Goal: Task Accomplishment & Management: Manage account settings

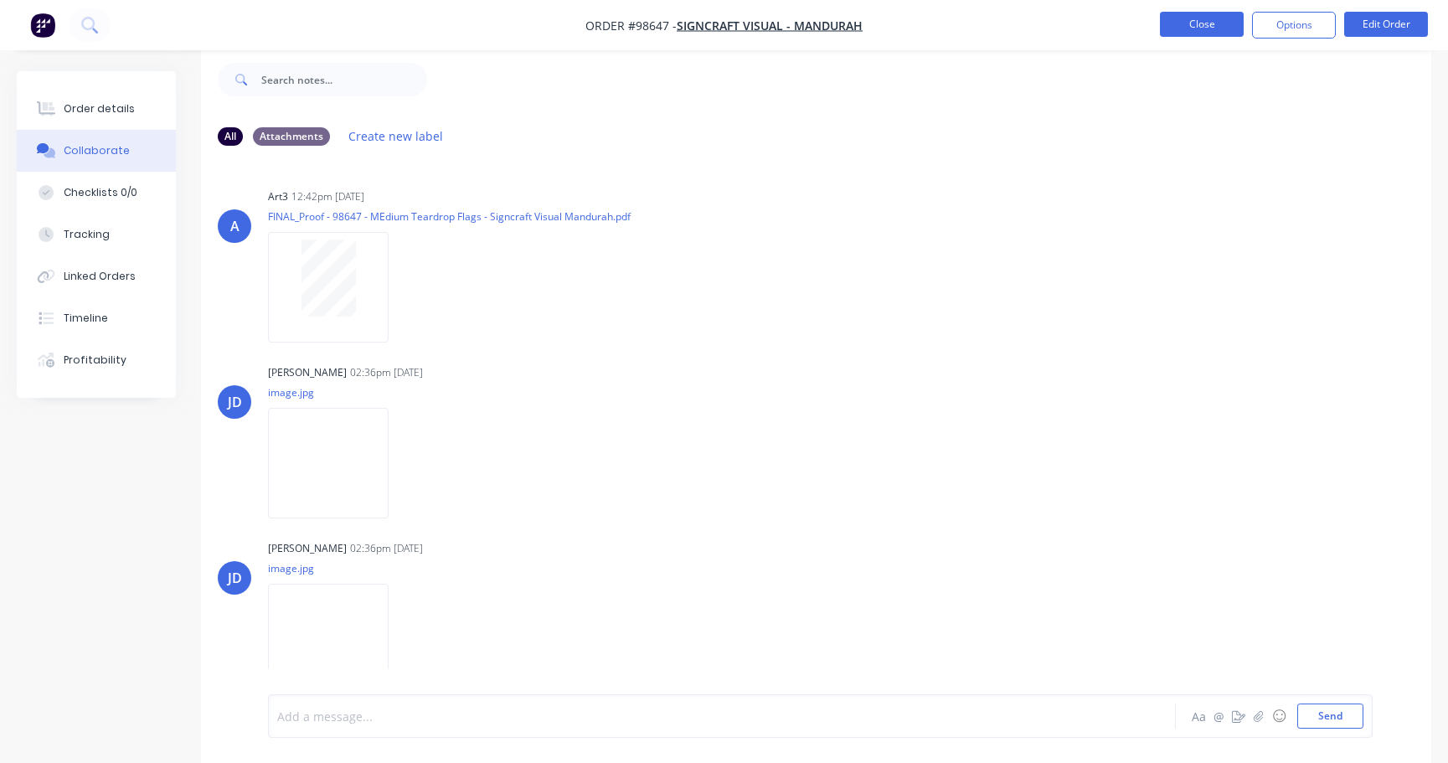
scroll to position [203, 0]
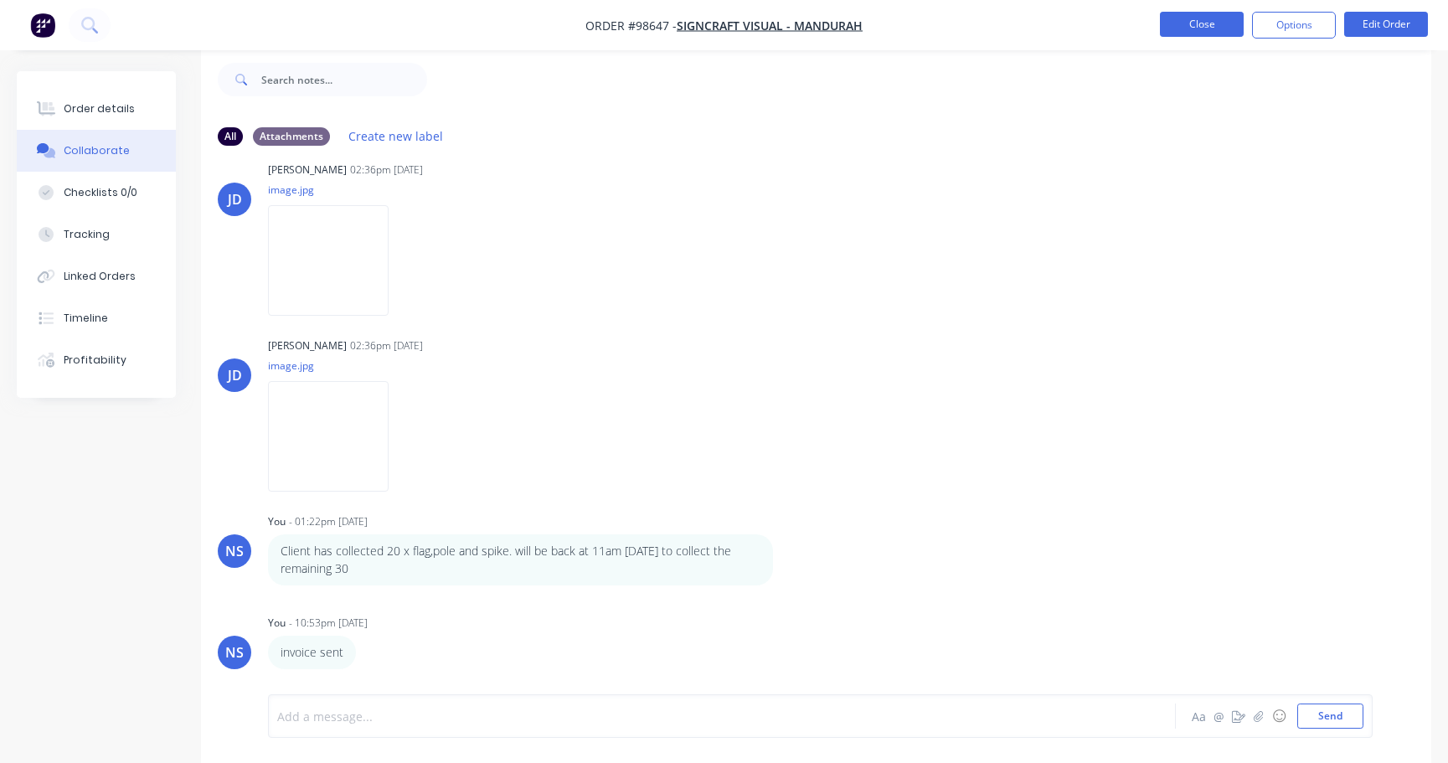
click at [1185, 27] on button "Close" at bounding box center [1202, 24] width 84 height 25
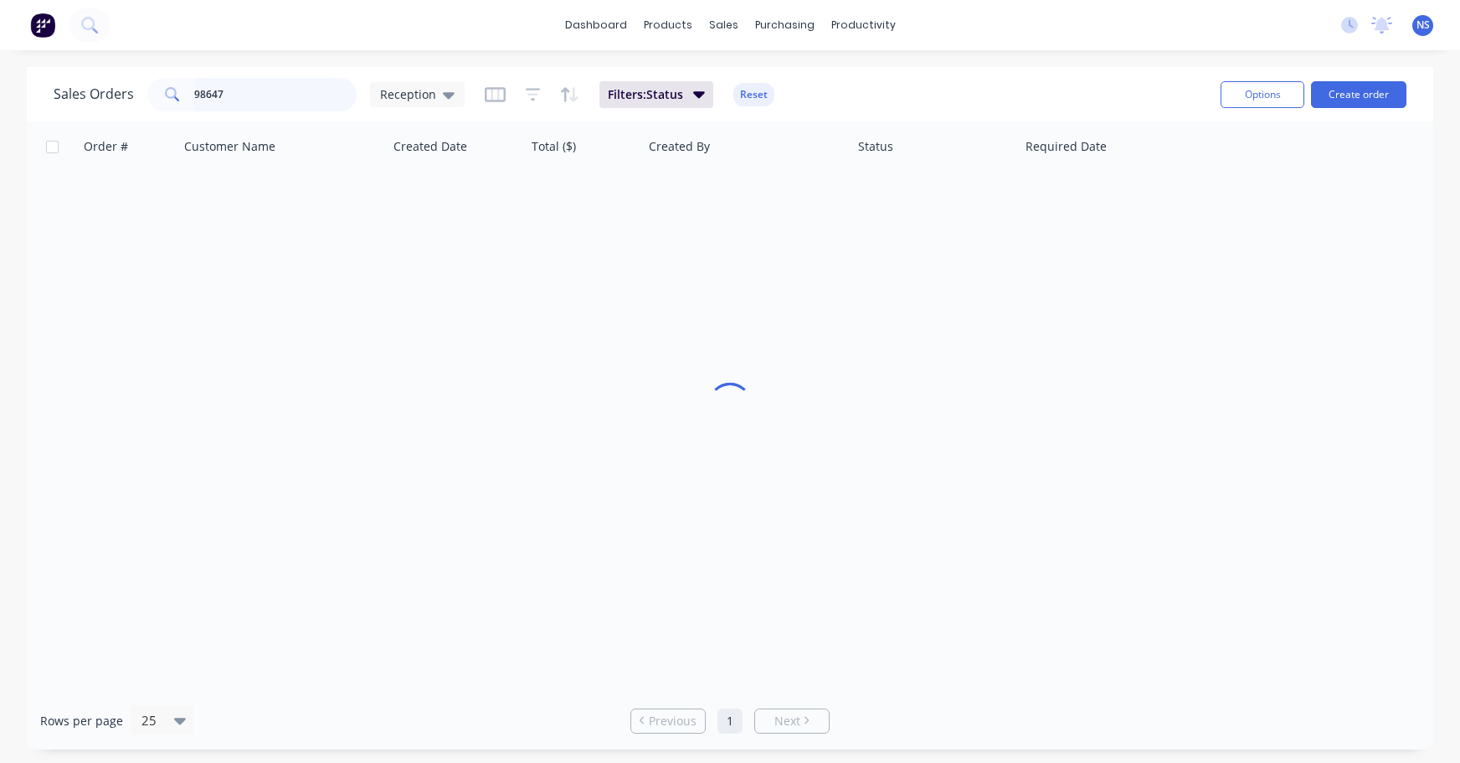
click at [301, 93] on input "98647" at bounding box center [275, 94] width 163 height 33
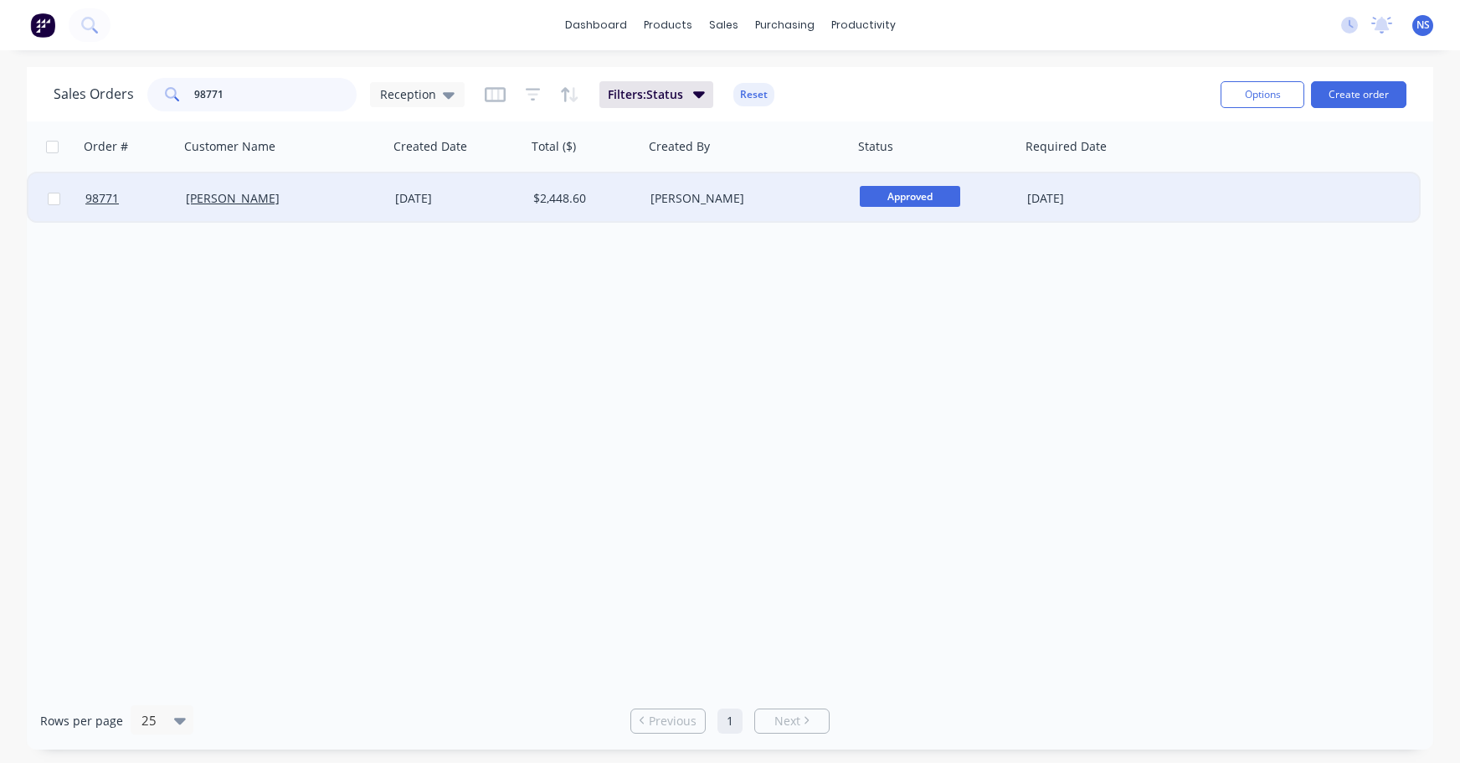
type input "98771"
click at [349, 207] on div "[PERSON_NAME]" at bounding box center [283, 198] width 209 height 50
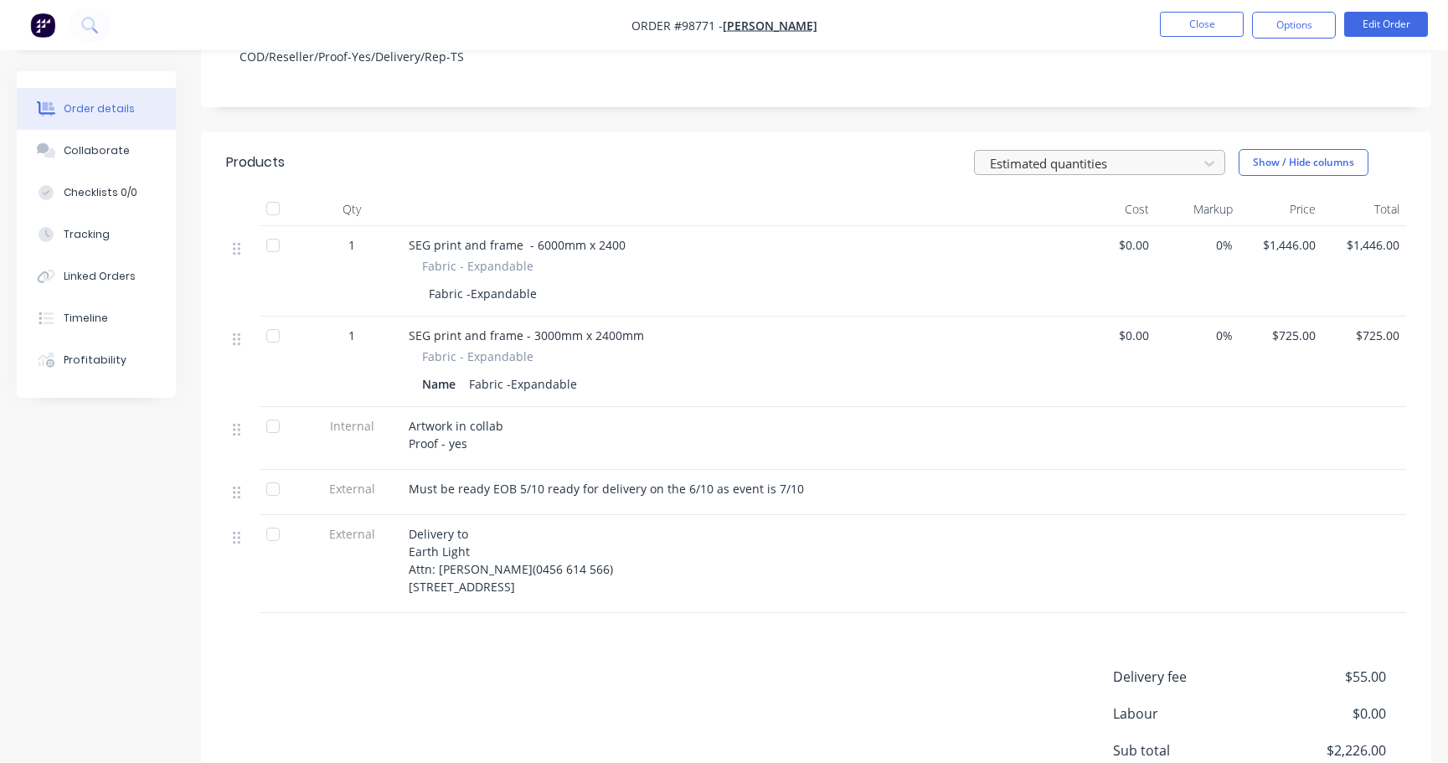
scroll to position [564, 0]
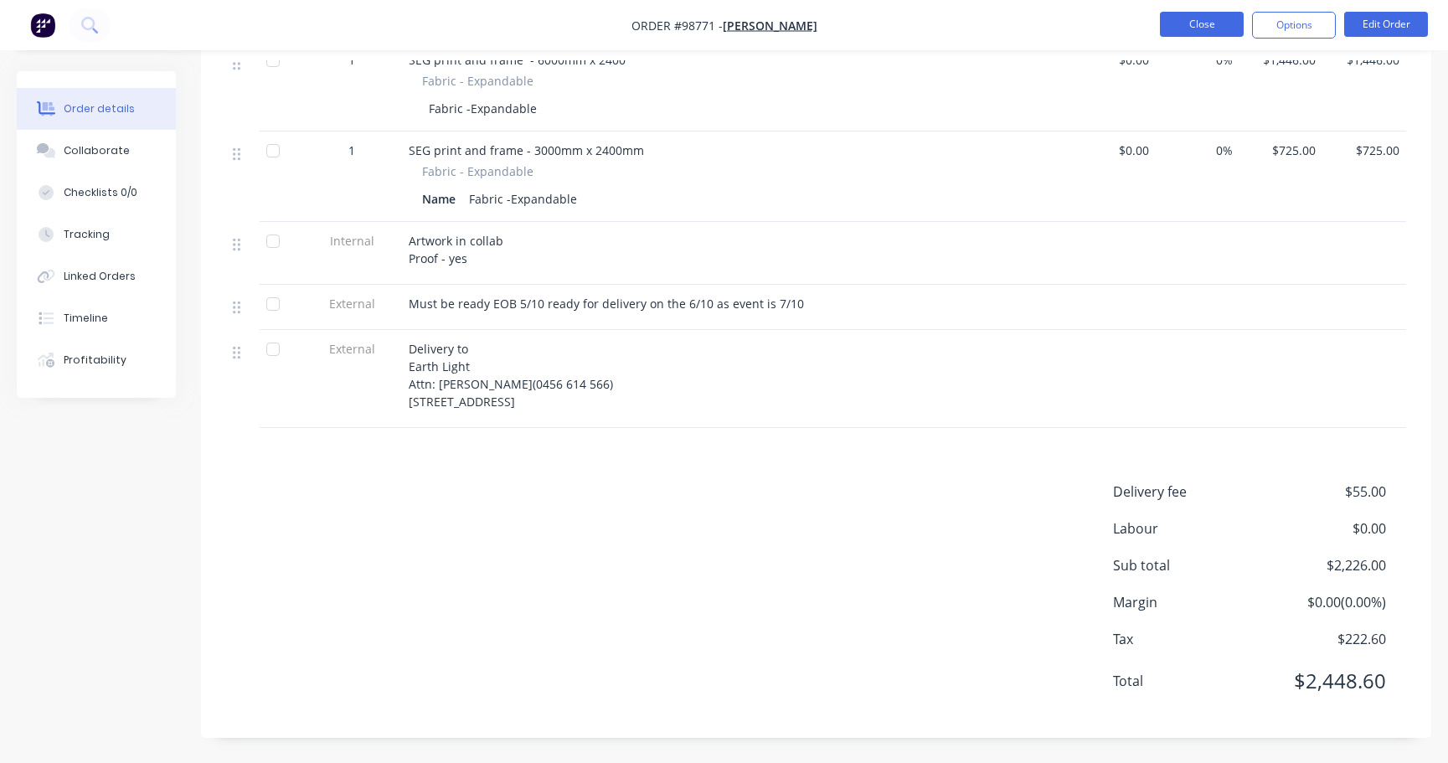
click at [1196, 23] on button "Close" at bounding box center [1202, 24] width 84 height 25
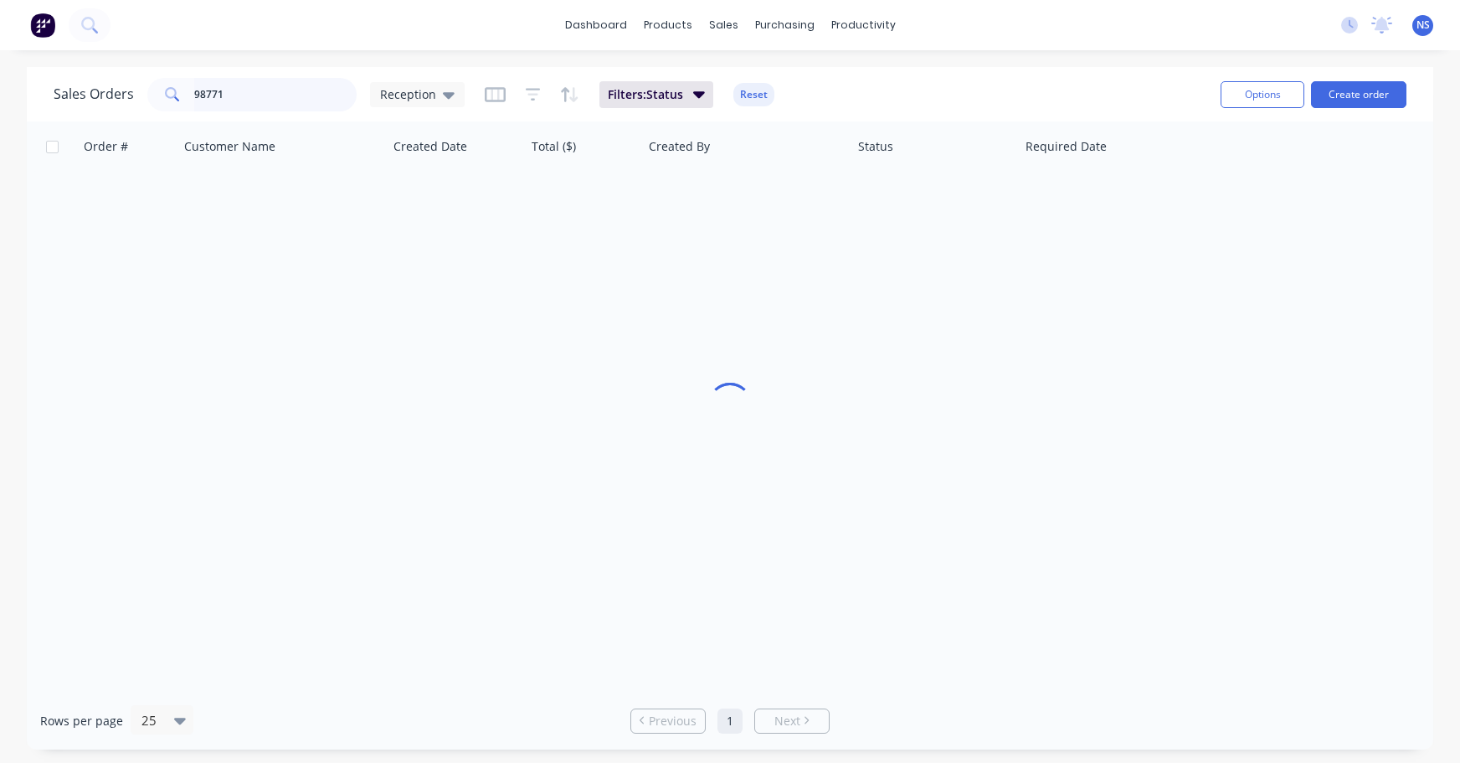
click at [245, 95] on input "98771" at bounding box center [275, 94] width 163 height 33
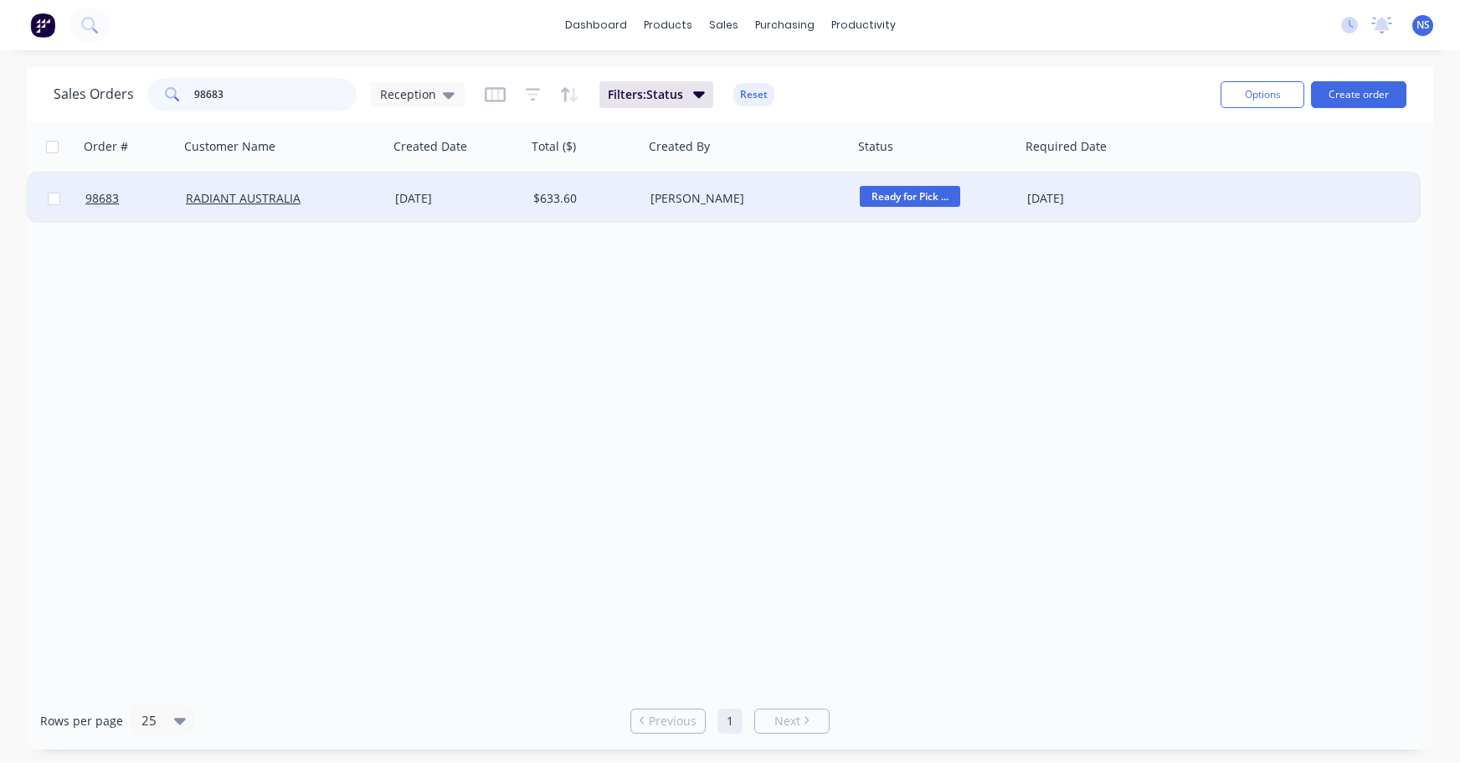
type input "98683"
click at [506, 212] on div "[DATE]" at bounding box center [458, 198] width 138 height 50
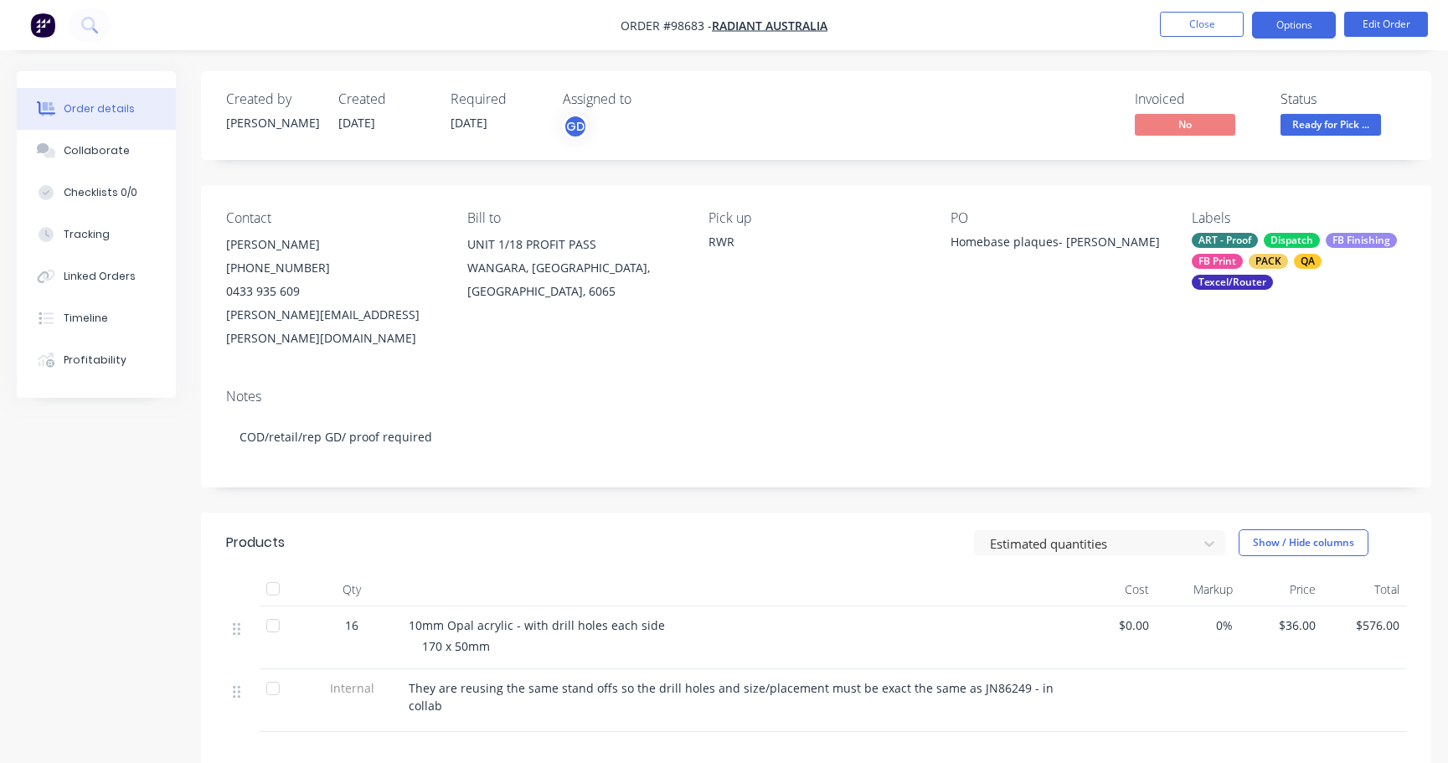
click at [1284, 28] on button "Options" at bounding box center [1294, 25] width 84 height 27
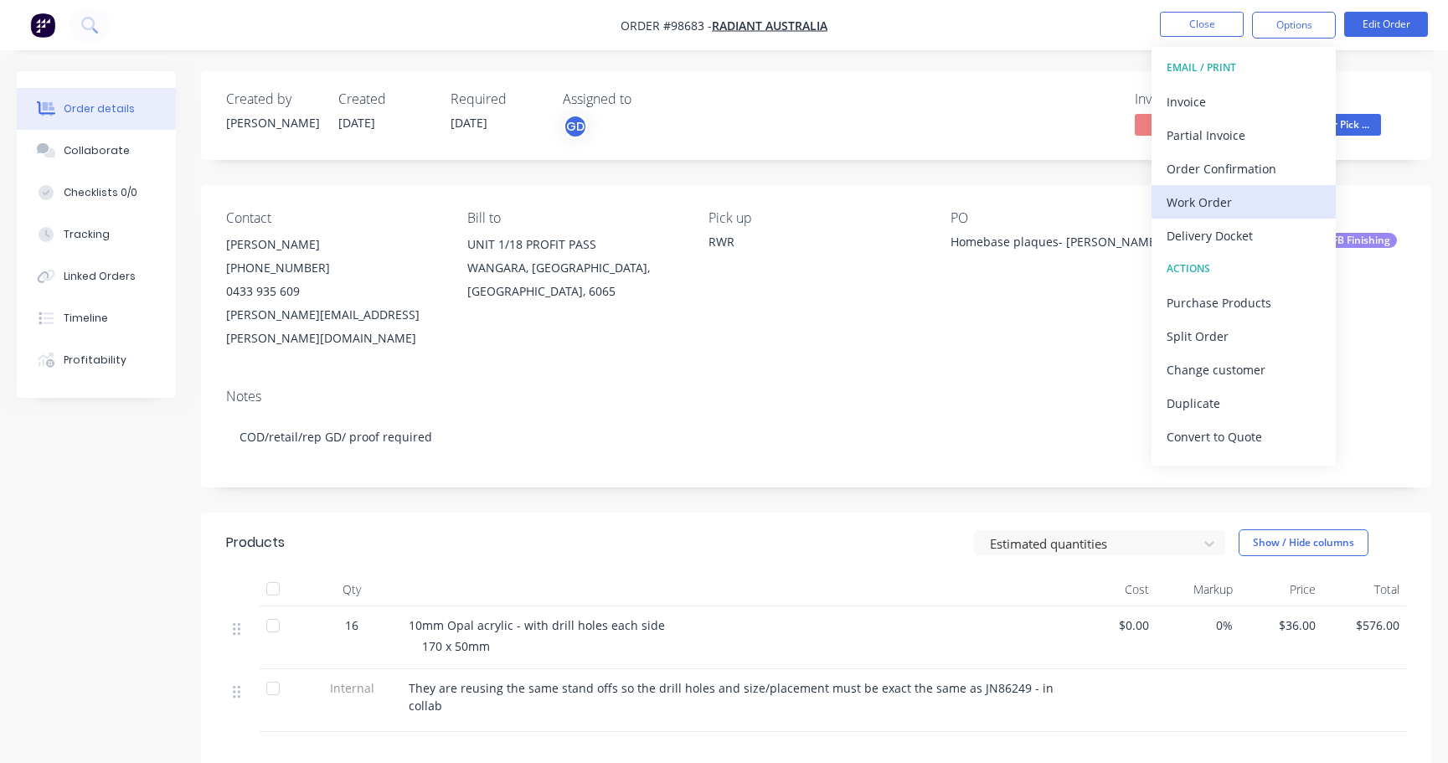
click at [1223, 193] on div "Work Order" at bounding box center [1243, 202] width 154 height 24
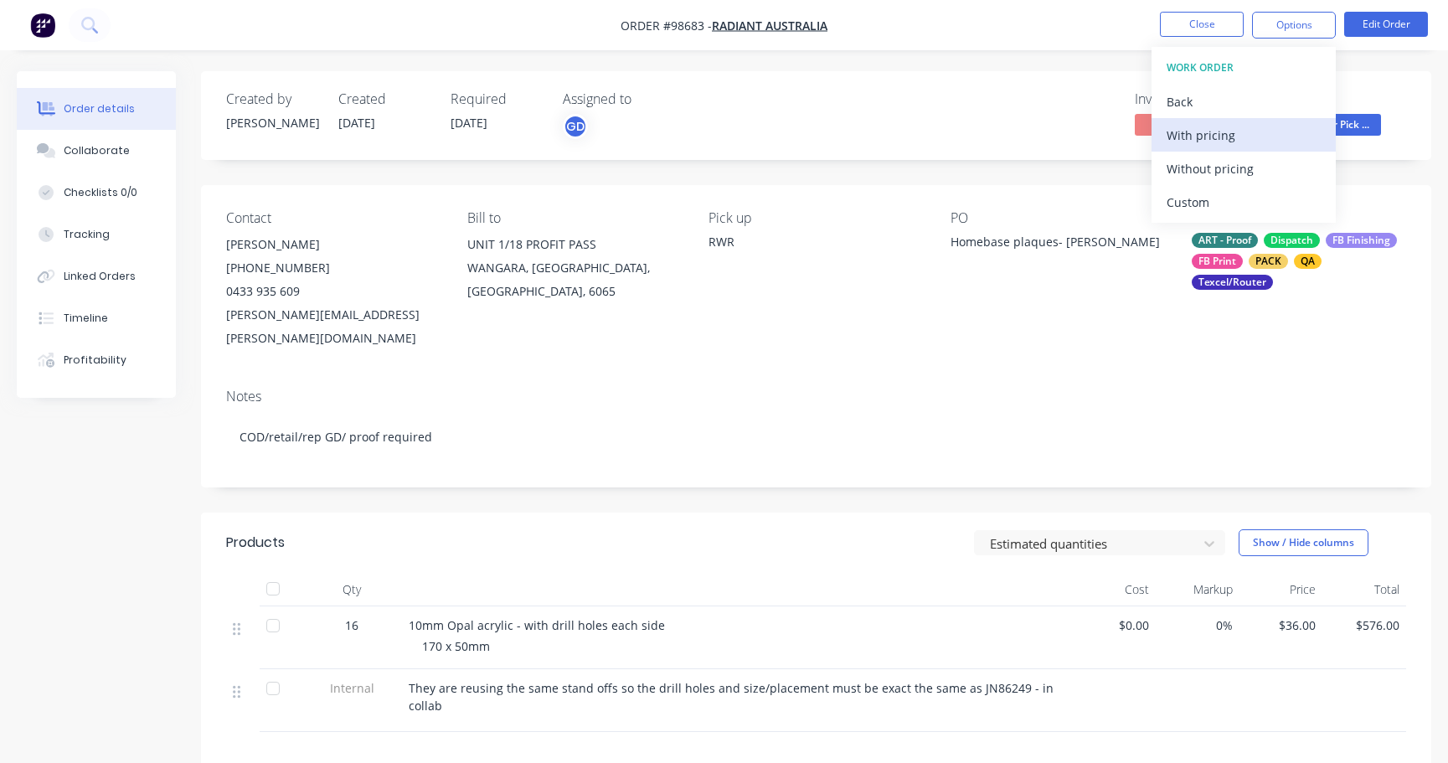
click at [1209, 127] on div "With pricing" at bounding box center [1243, 135] width 154 height 24
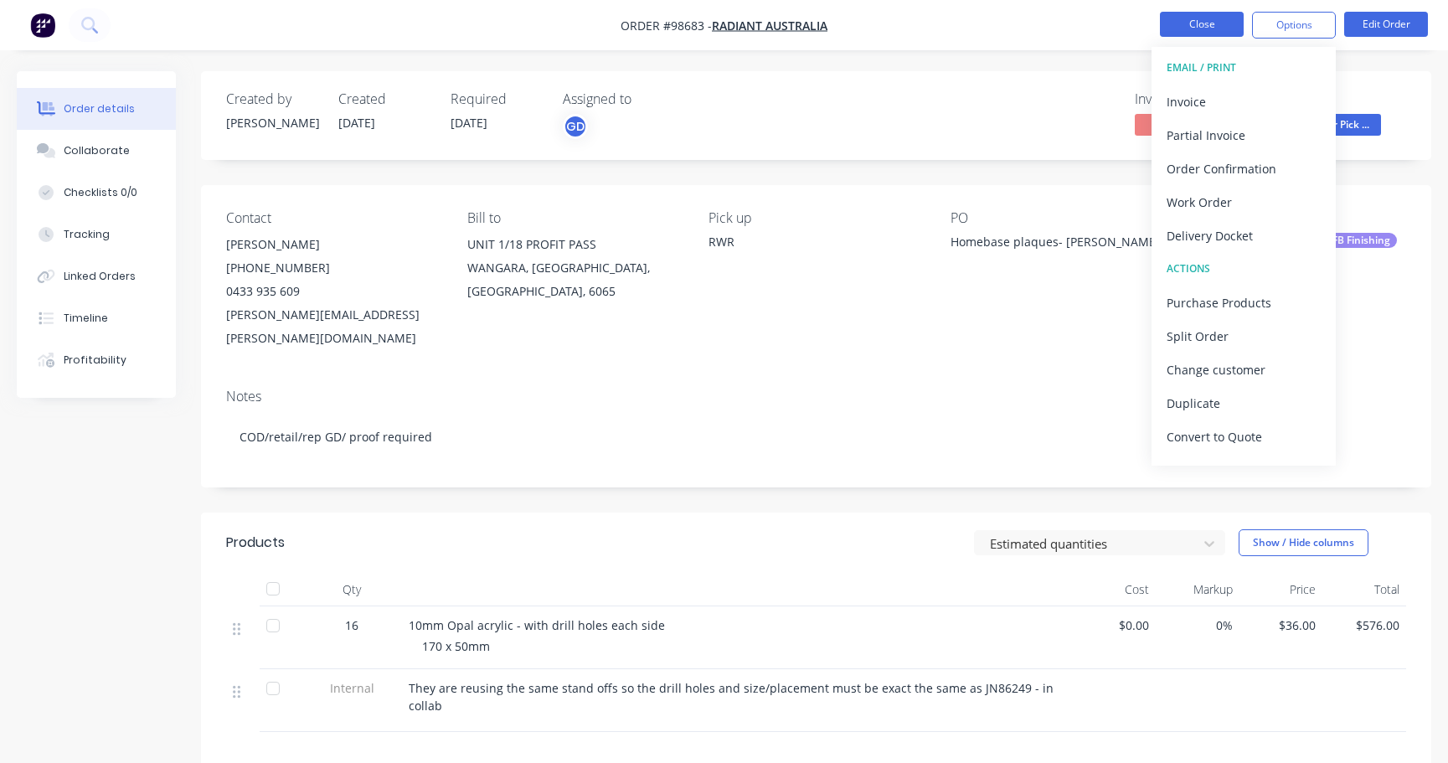
click at [1202, 28] on button "Close" at bounding box center [1202, 24] width 84 height 25
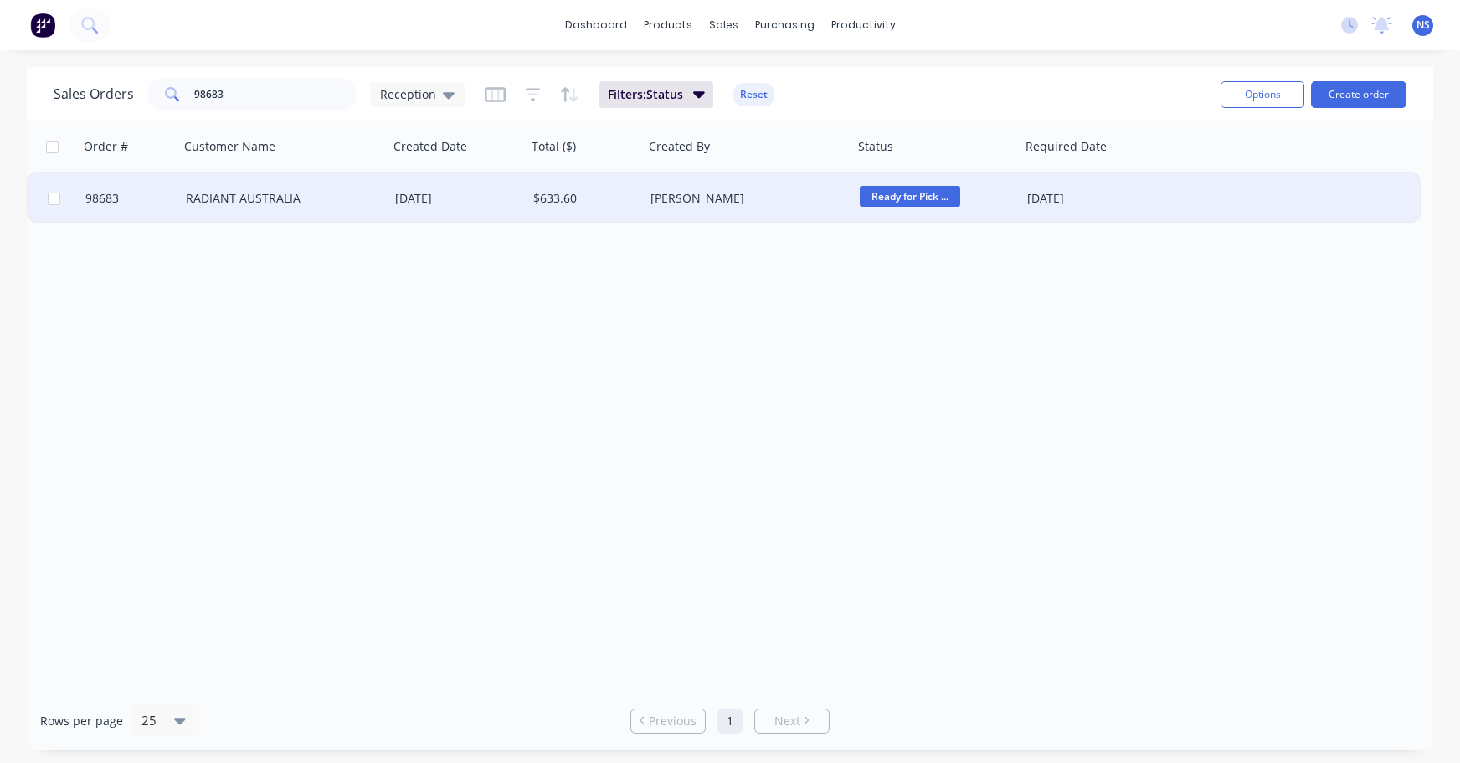
click at [624, 201] on div "$633.60" at bounding box center [582, 198] width 99 height 17
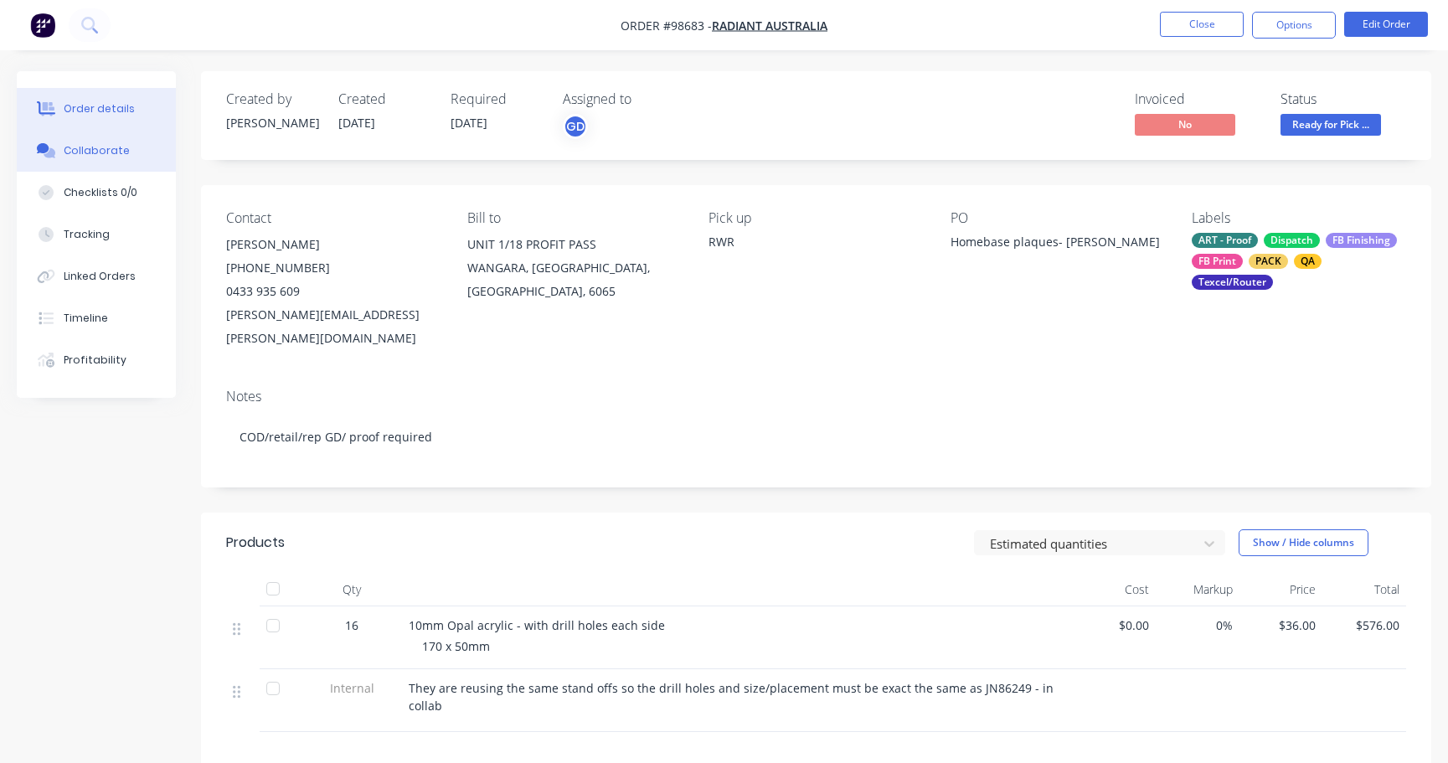
click at [110, 144] on div "Collaborate" at bounding box center [97, 150] width 66 height 15
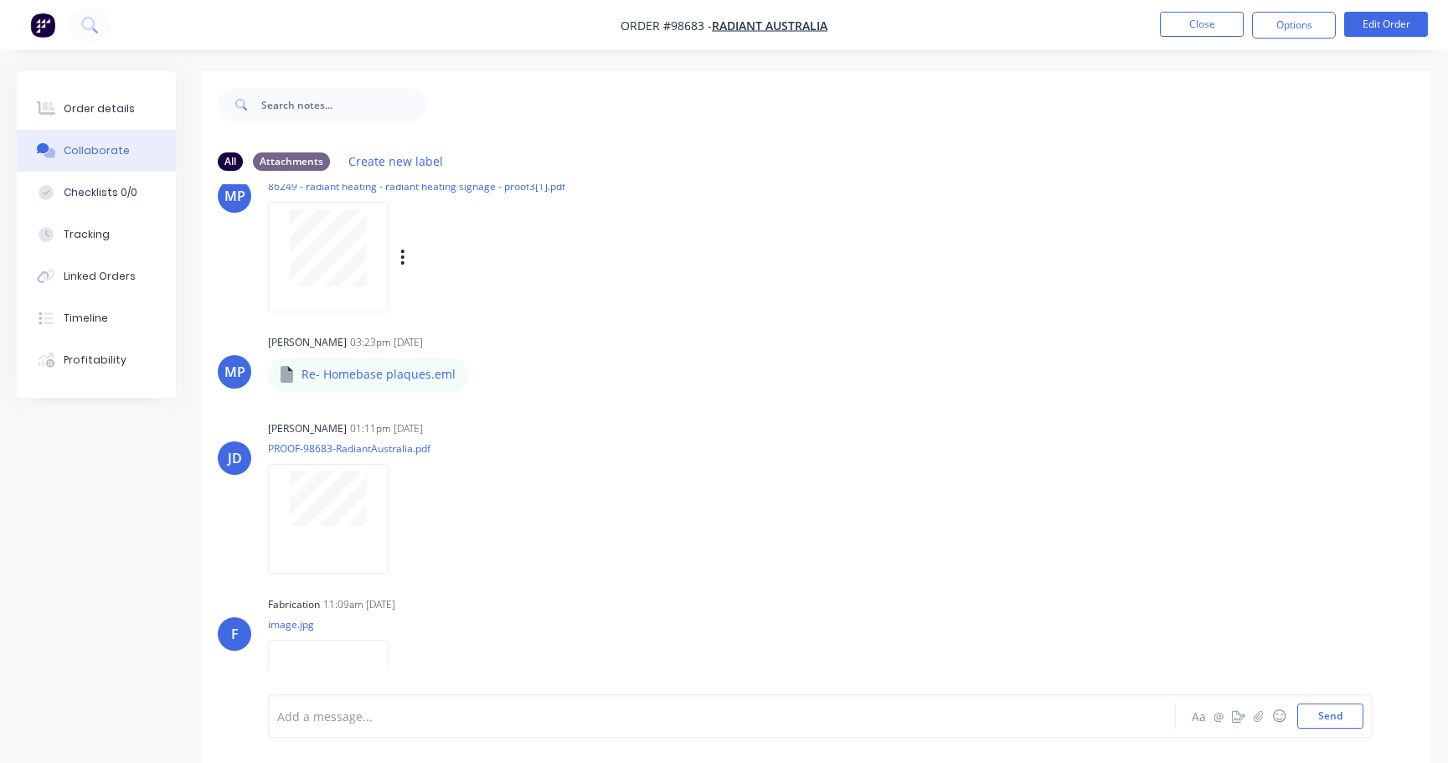
scroll to position [118, 0]
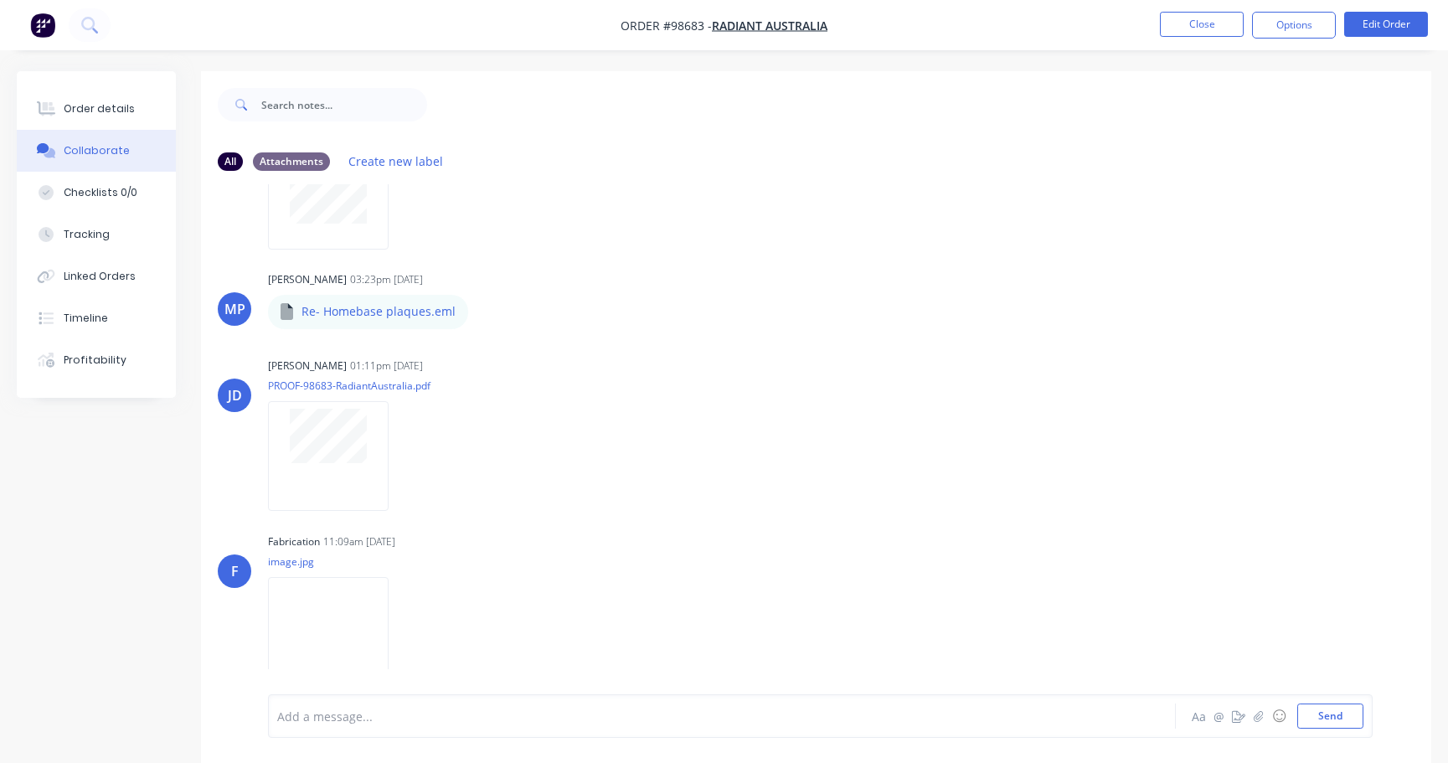
click at [424, 722] on div at bounding box center [685, 717] width 814 height 18
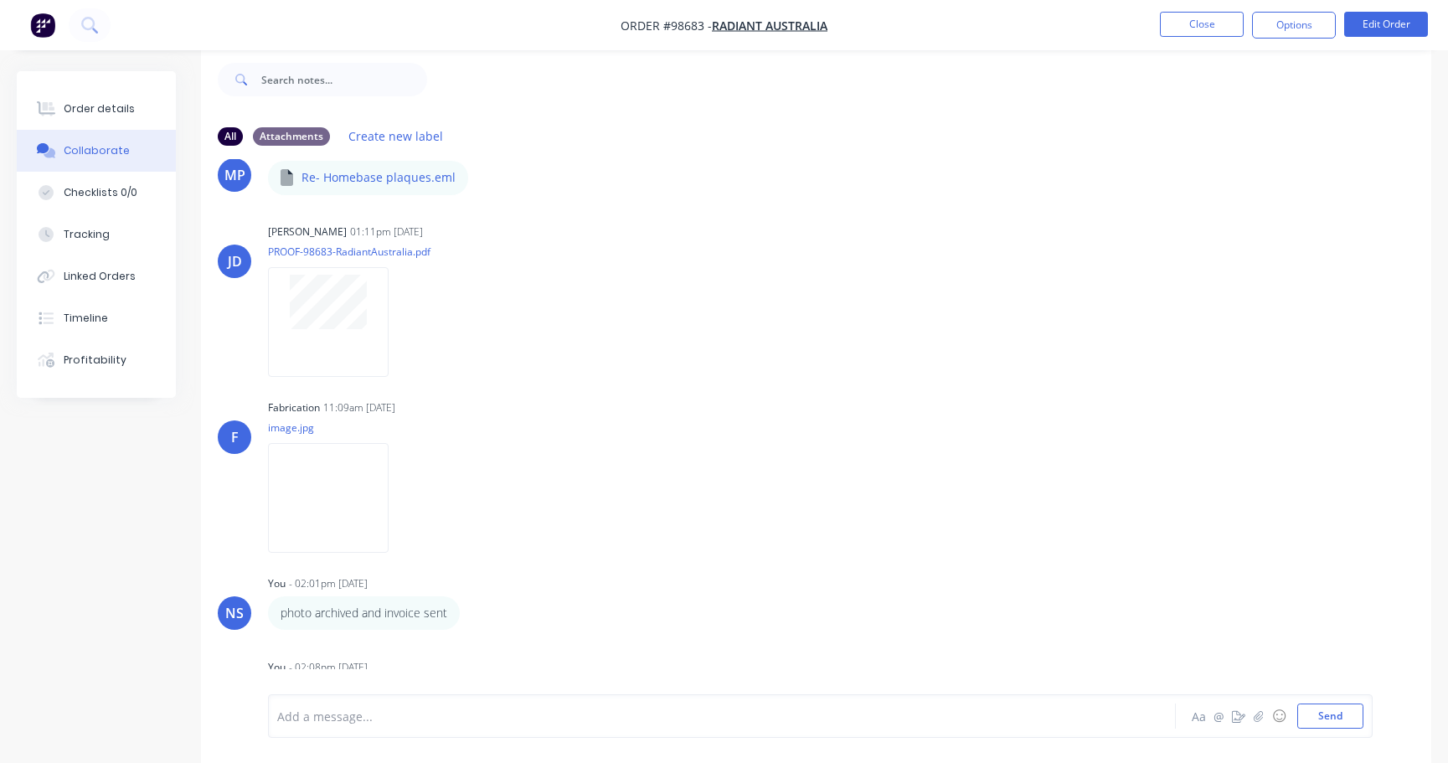
scroll to position [271, 0]
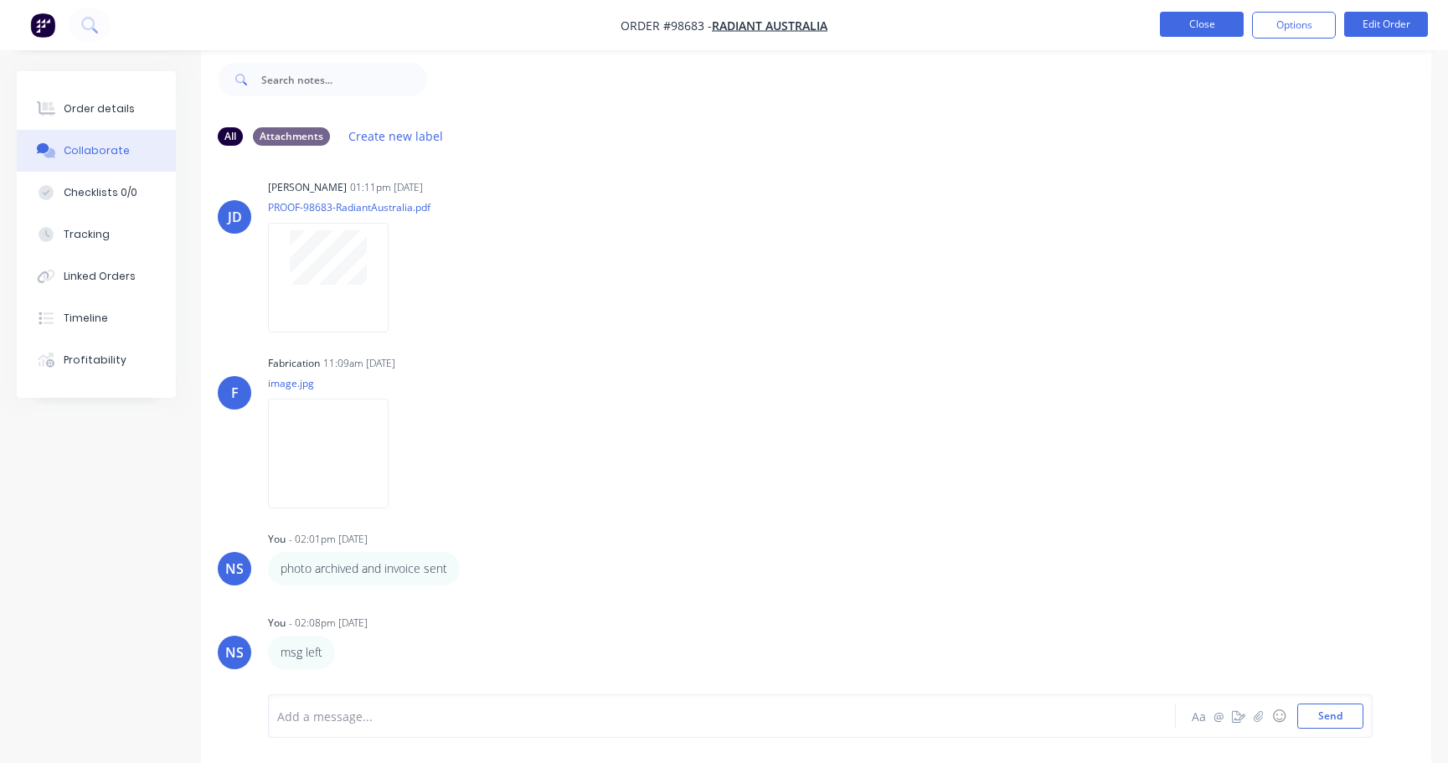
click at [1207, 25] on button "Close" at bounding box center [1202, 24] width 84 height 25
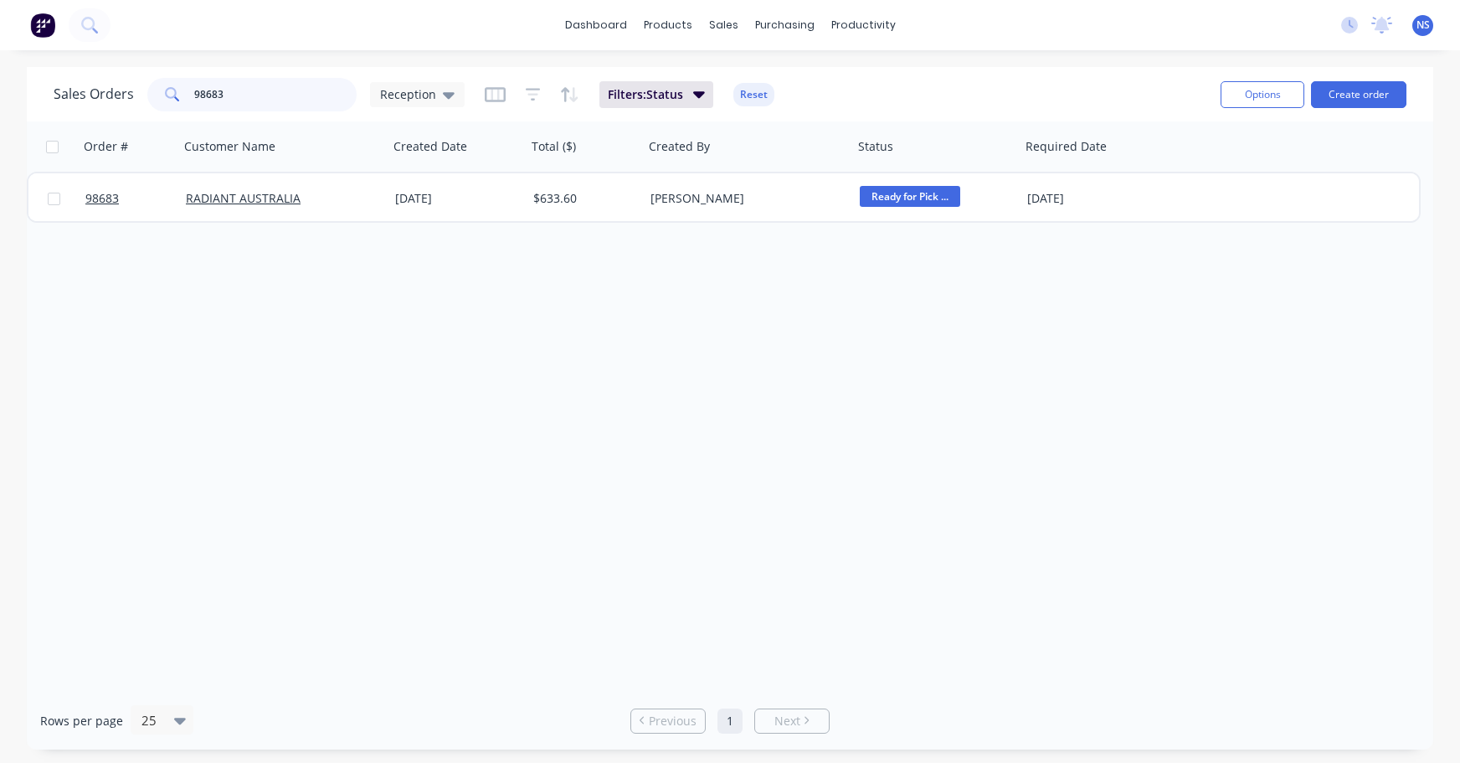
click at [274, 92] on input "98683" at bounding box center [275, 94] width 163 height 33
drag, startPoint x: 270, startPoint y: 93, endPoint x: 174, endPoint y: 90, distance: 96.3
click at [177, 89] on div "98683" at bounding box center [251, 94] width 209 height 33
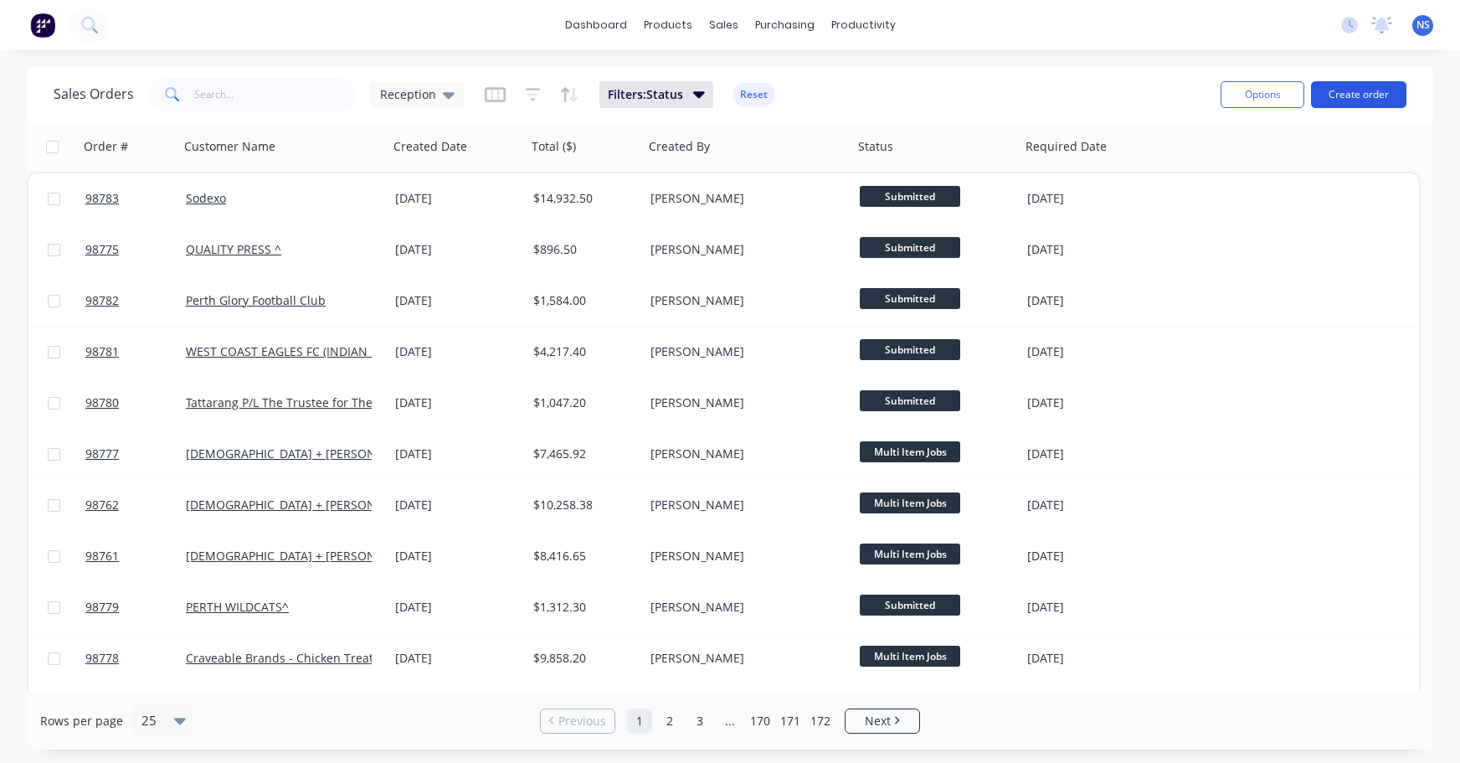
click at [1342, 95] on button "Create order" at bounding box center [1358, 94] width 95 height 27
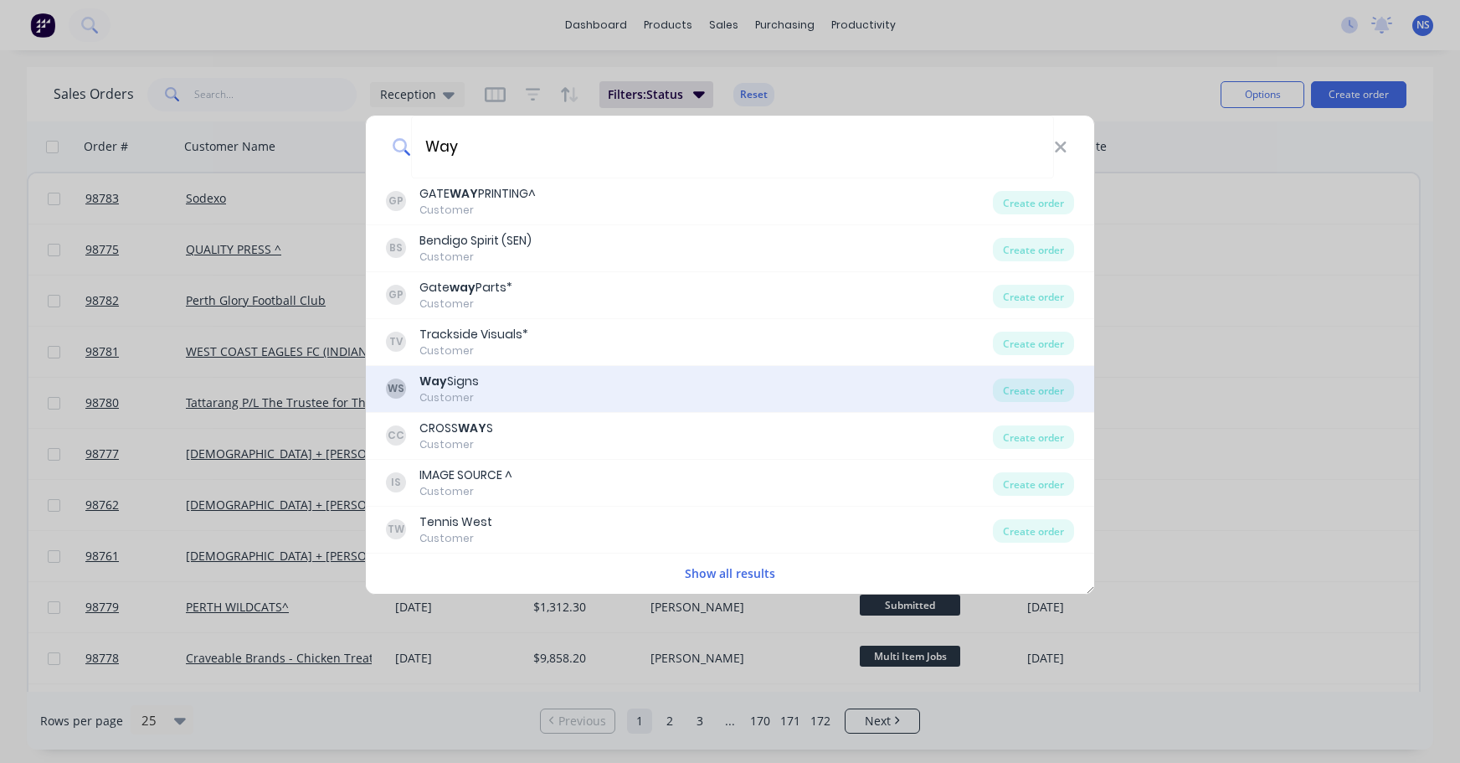
type input "Way"
click at [517, 384] on div "WS Way Signs Customer" at bounding box center [689, 389] width 607 height 33
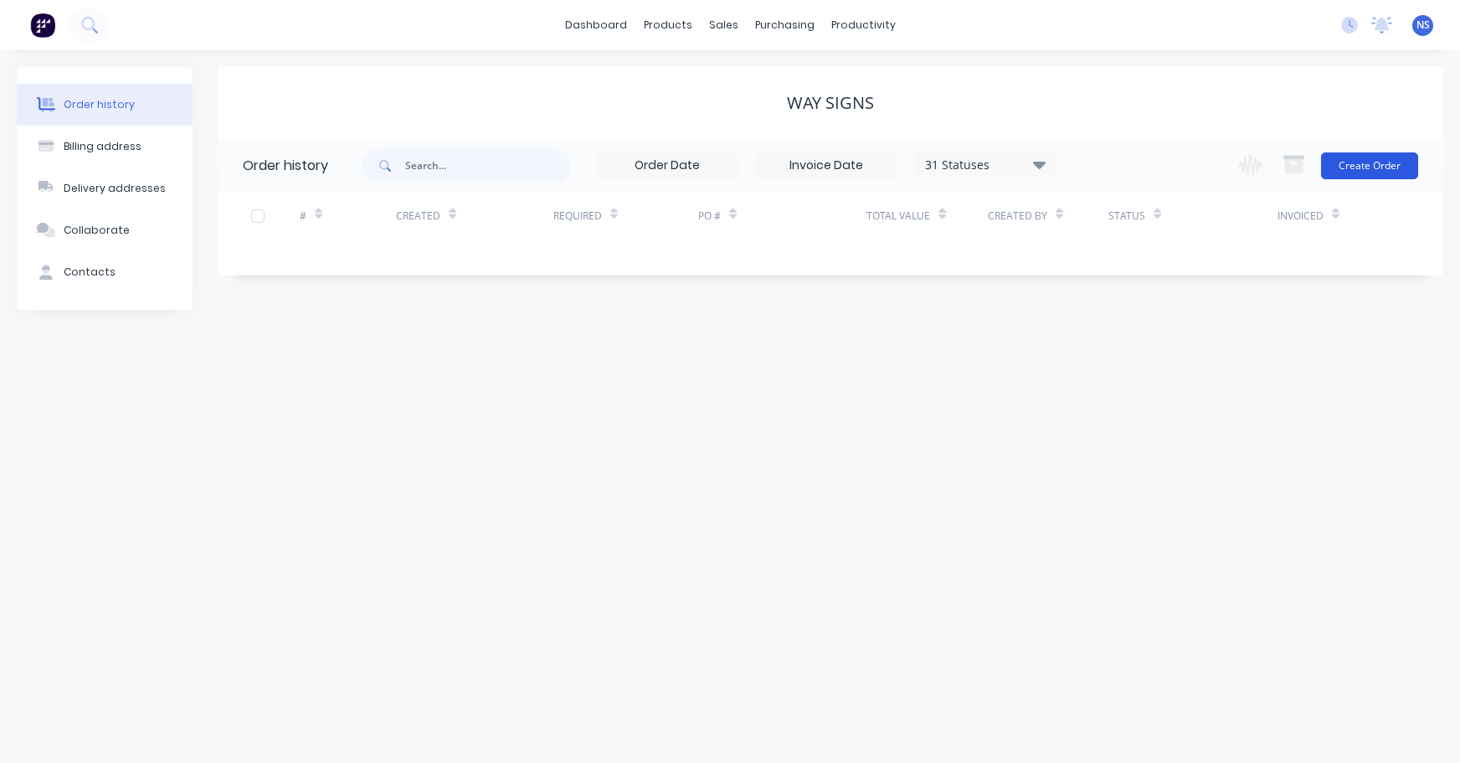
click at [1353, 160] on button "Create Order" at bounding box center [1369, 165] width 97 height 27
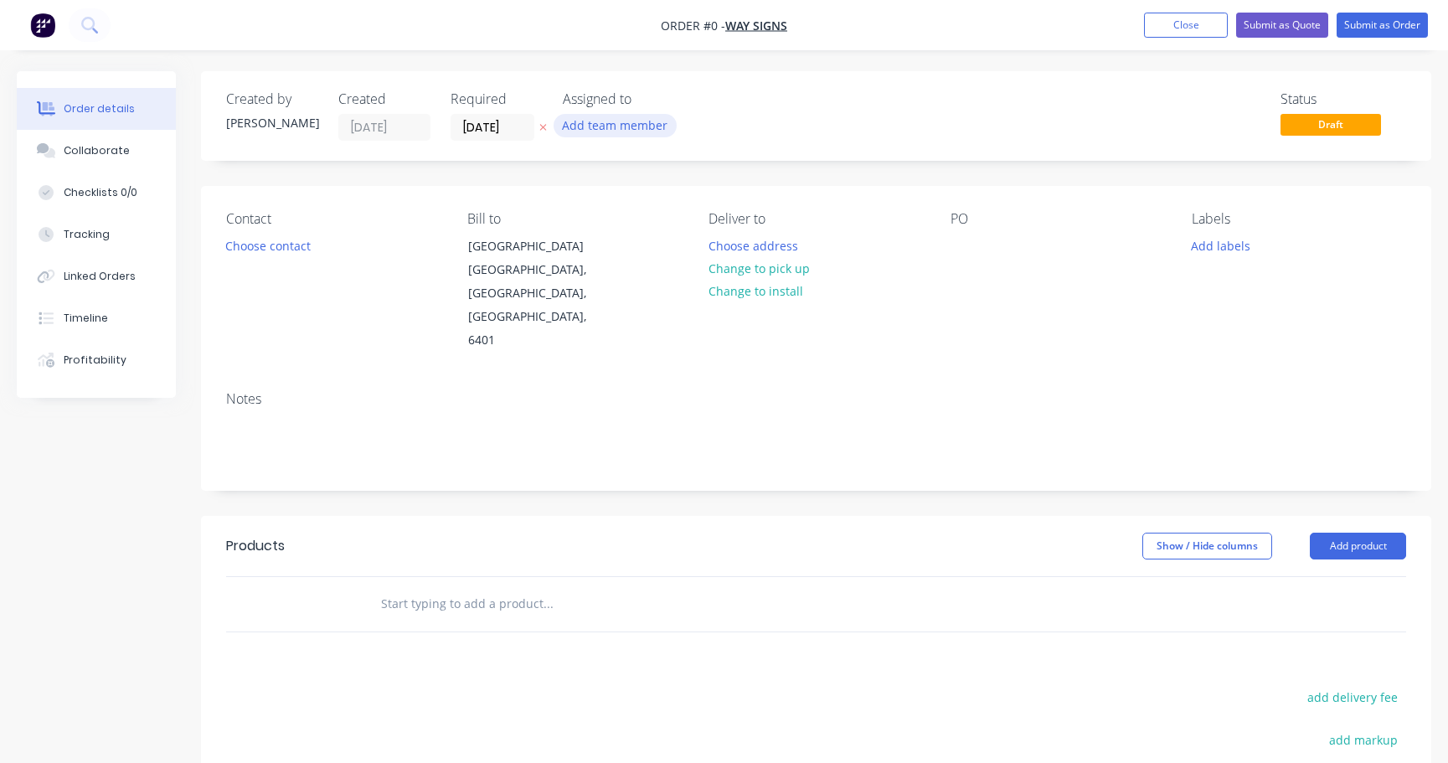
click at [587, 128] on button "Add team member" at bounding box center [614, 125] width 123 height 23
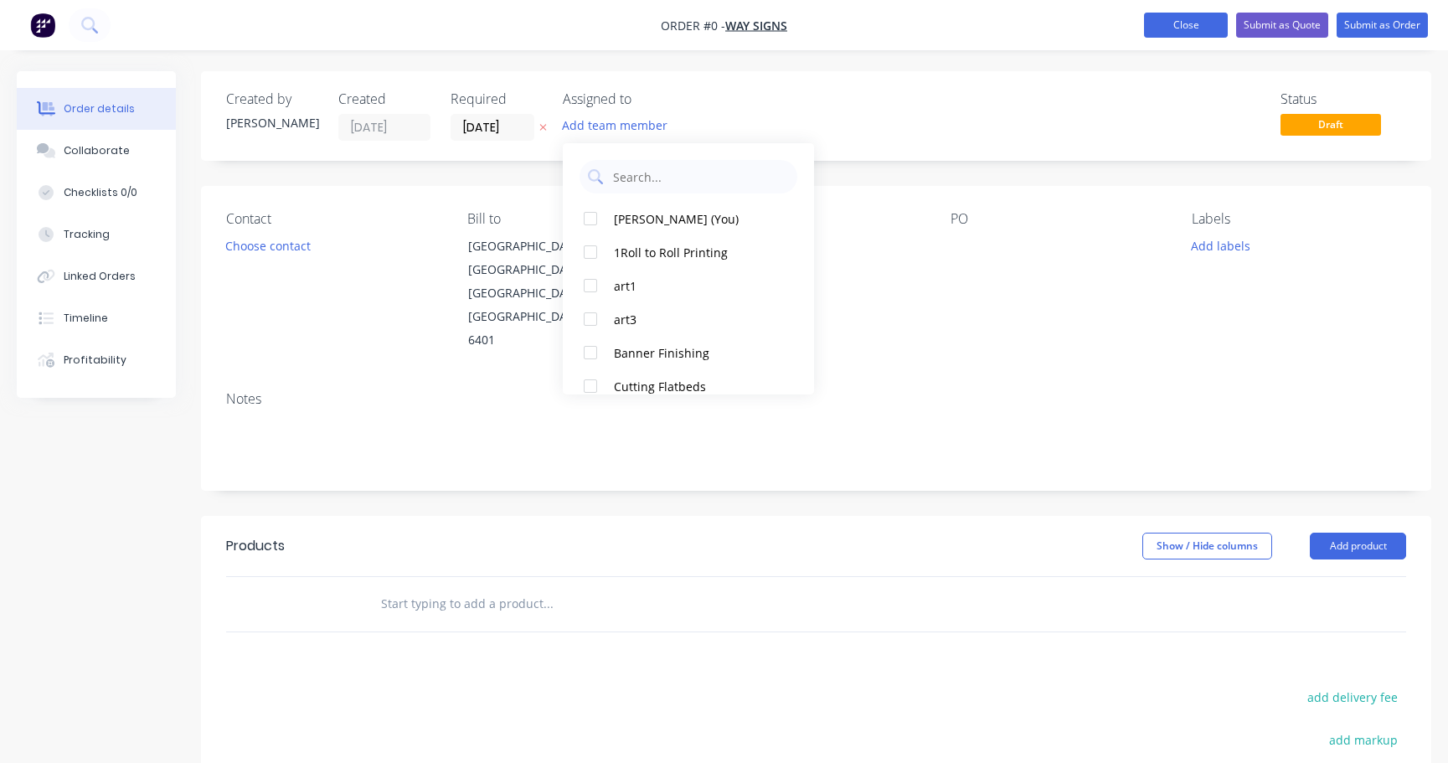
click at [1175, 28] on button "Close" at bounding box center [1186, 25] width 84 height 25
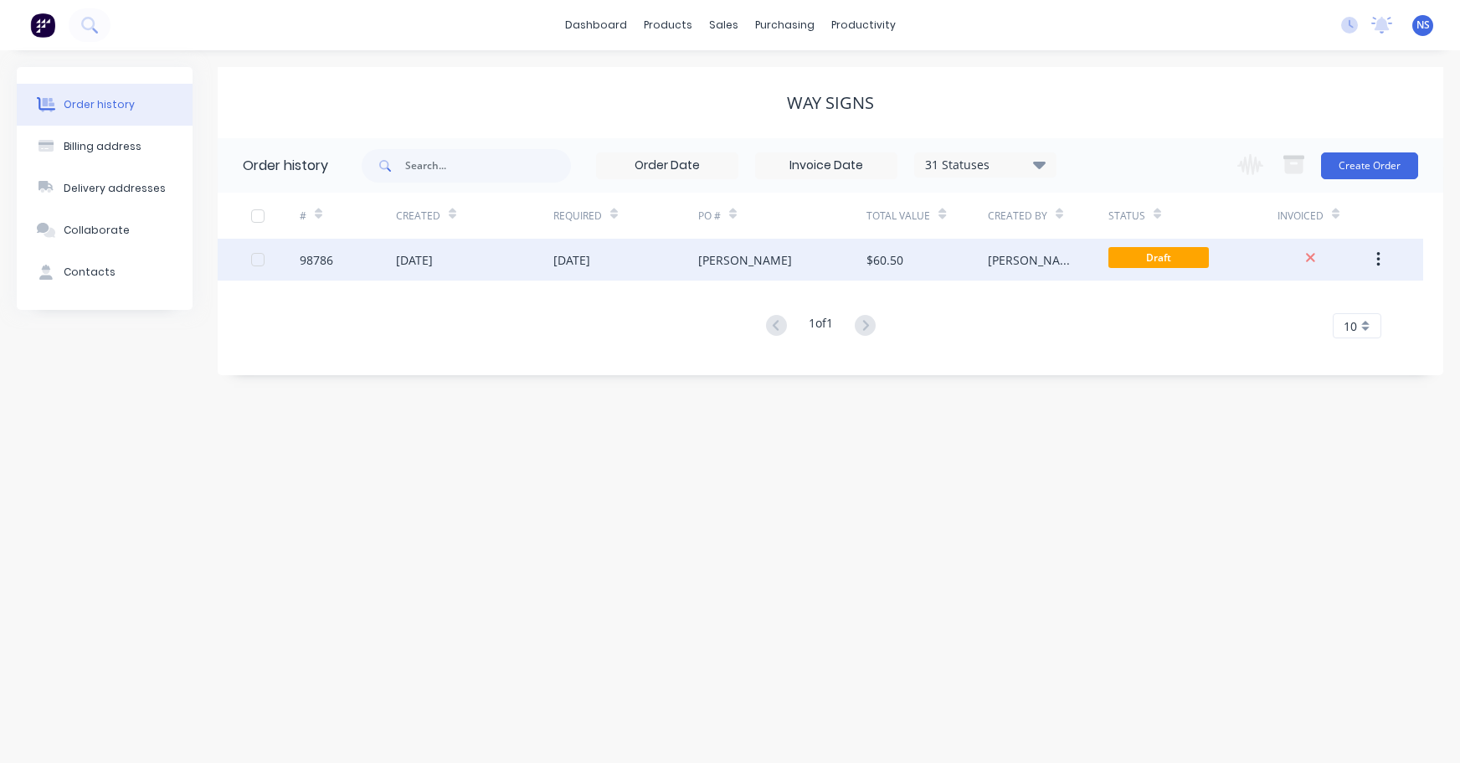
click at [777, 256] on div "[PERSON_NAME]" at bounding box center [782, 260] width 169 height 42
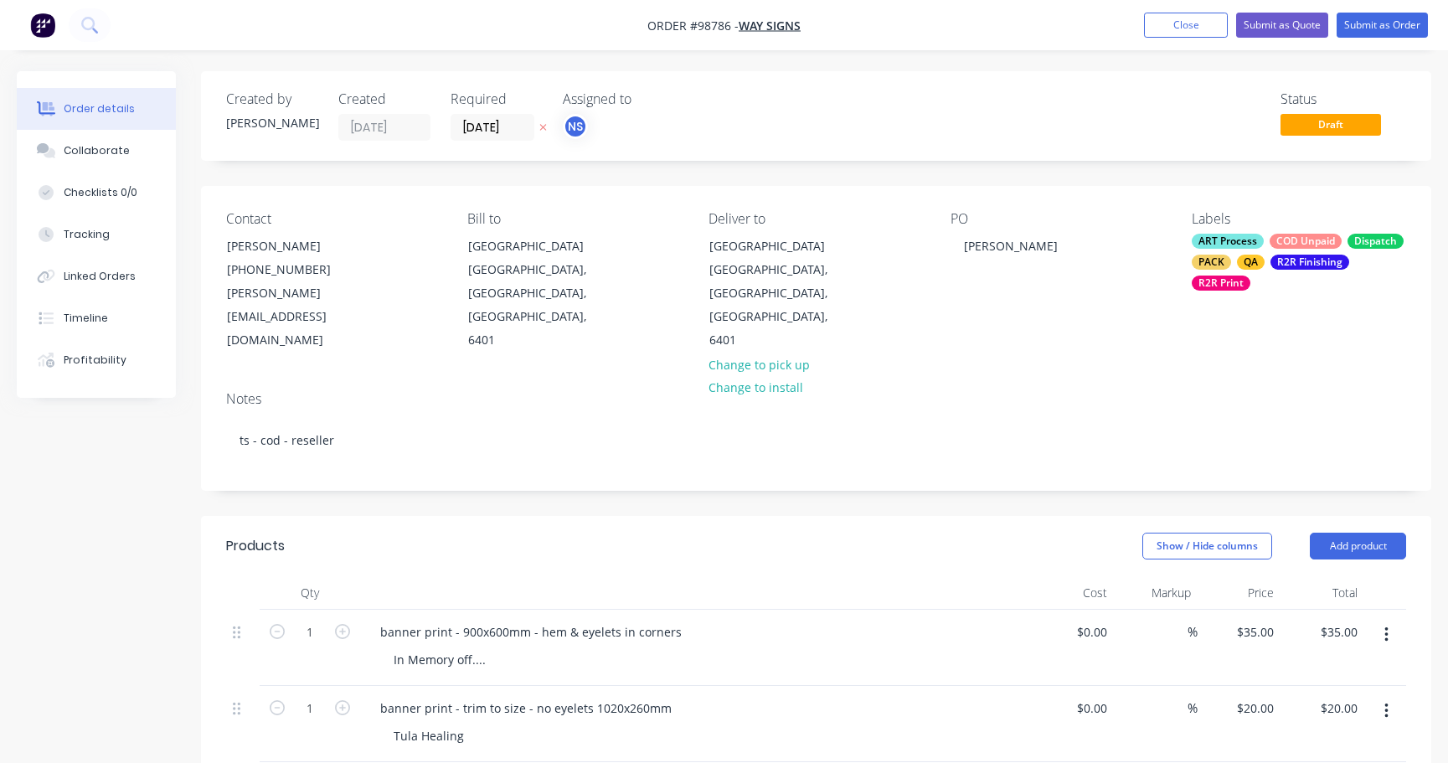
click at [897, 481] on div "Created by [PERSON_NAME] Created [DATE] Required [DATE] Assigned to NS Status D…" at bounding box center [816, 670] width 1230 height 1199
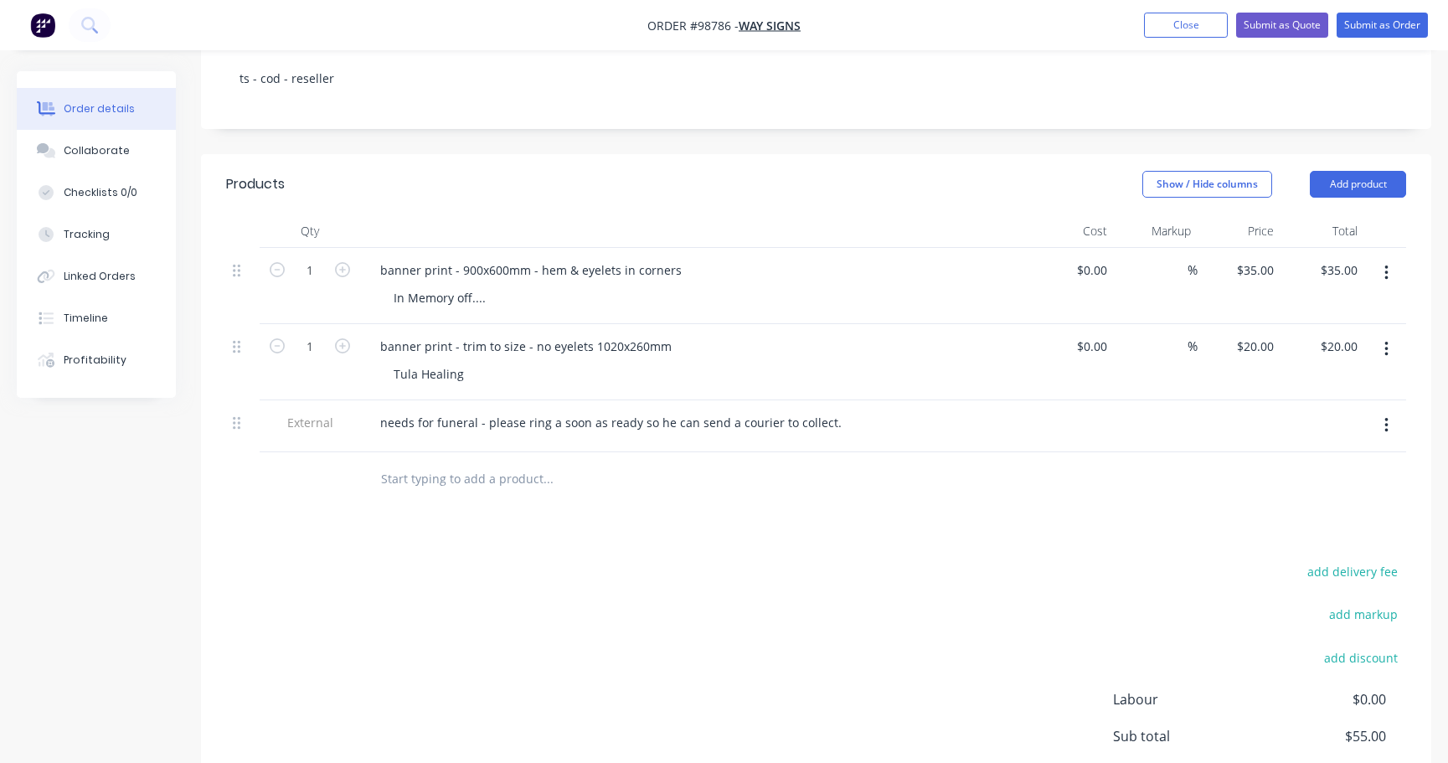
scroll to position [44, 0]
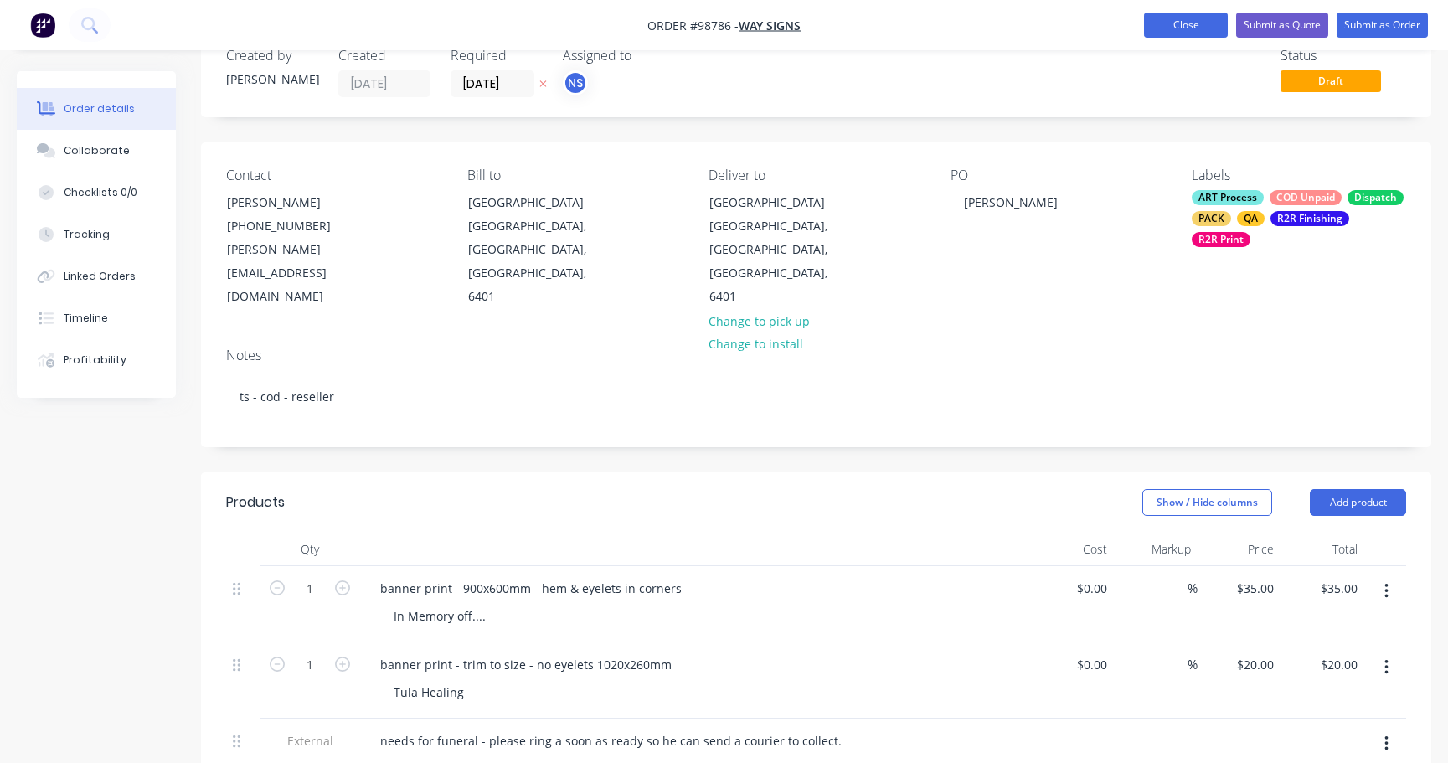
click at [1157, 25] on button "Close" at bounding box center [1186, 25] width 84 height 25
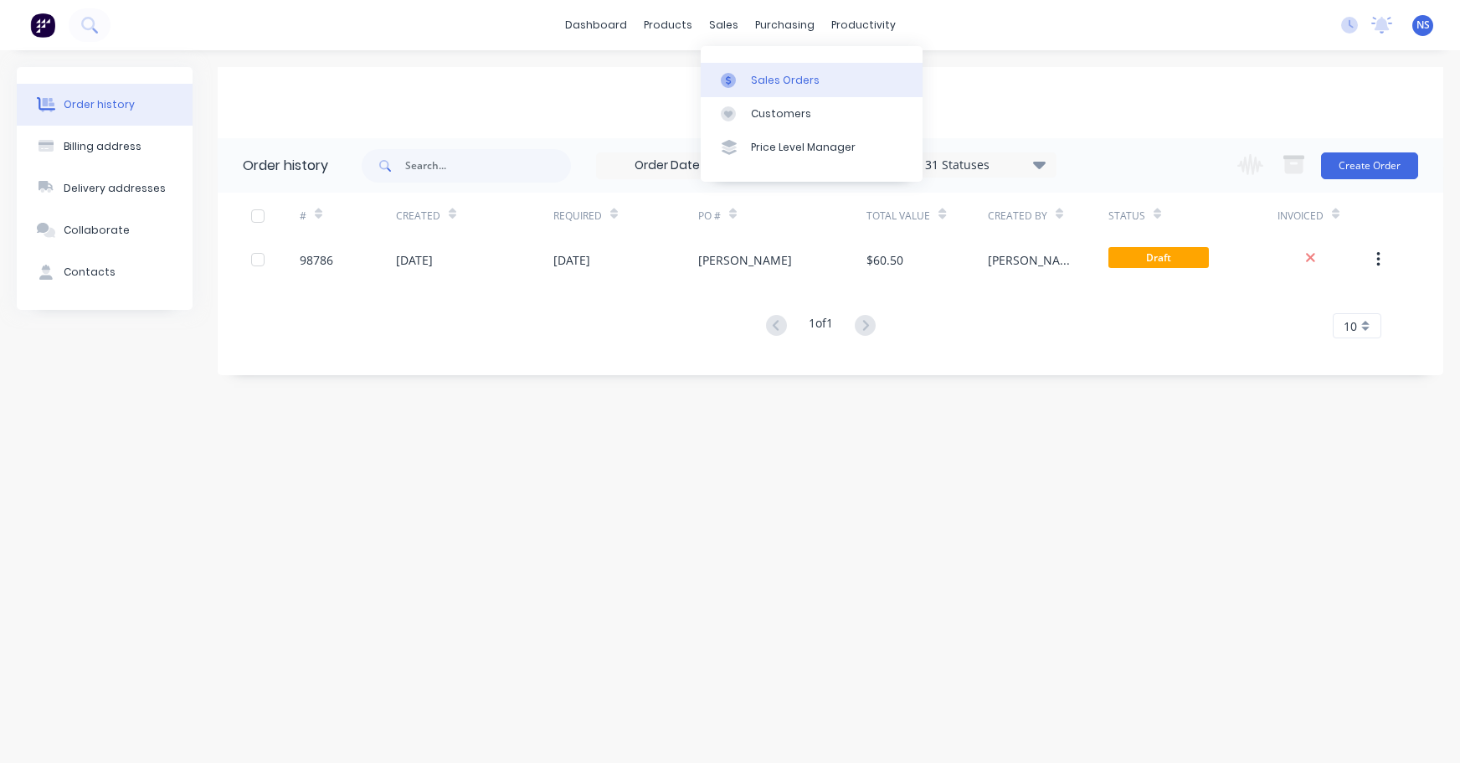
click at [761, 77] on div "Sales Orders" at bounding box center [785, 80] width 69 height 15
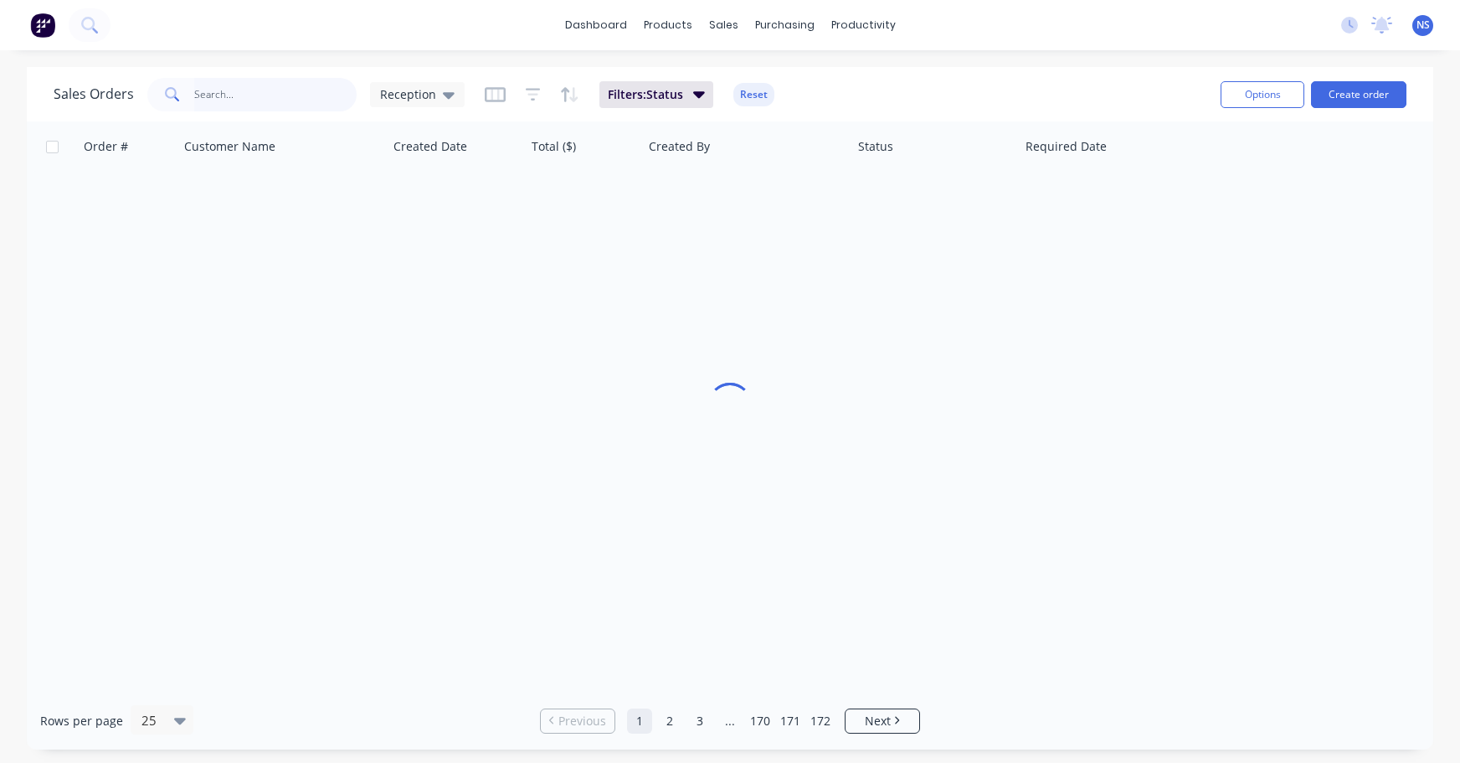
click at [265, 101] on input "text" at bounding box center [275, 94] width 163 height 33
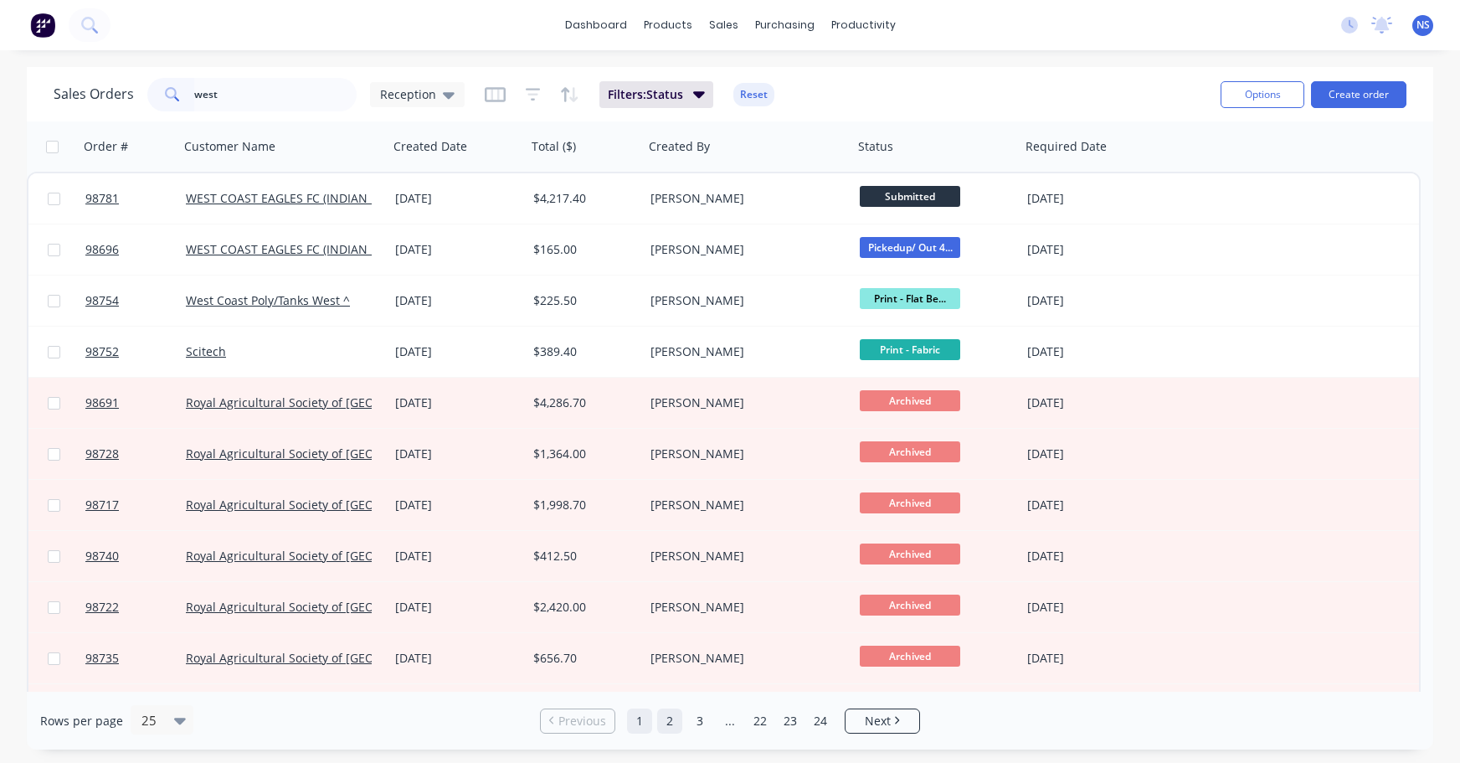
click at [672, 718] on link "2" at bounding box center [669, 720] width 25 height 25
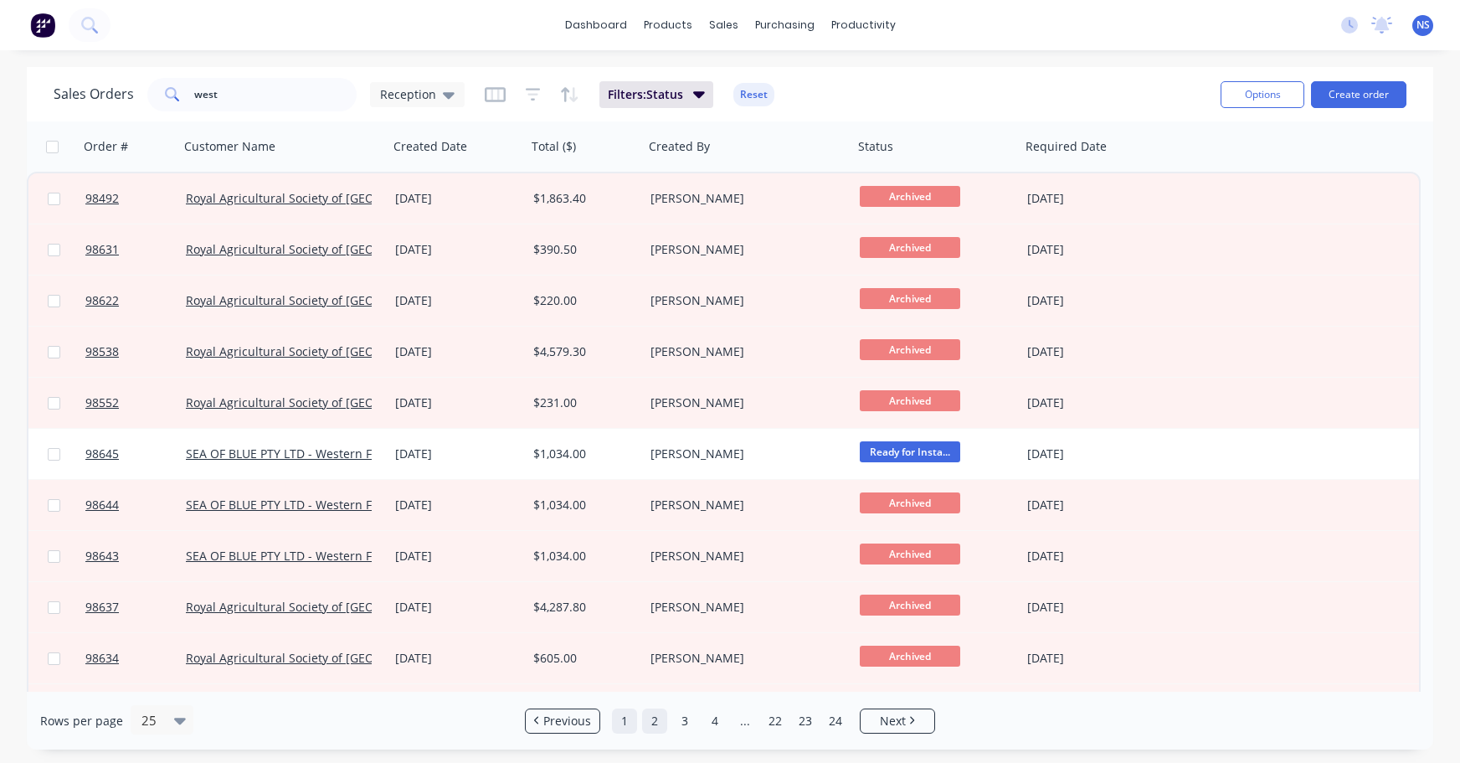
click at [627, 721] on link "1" at bounding box center [624, 720] width 25 height 25
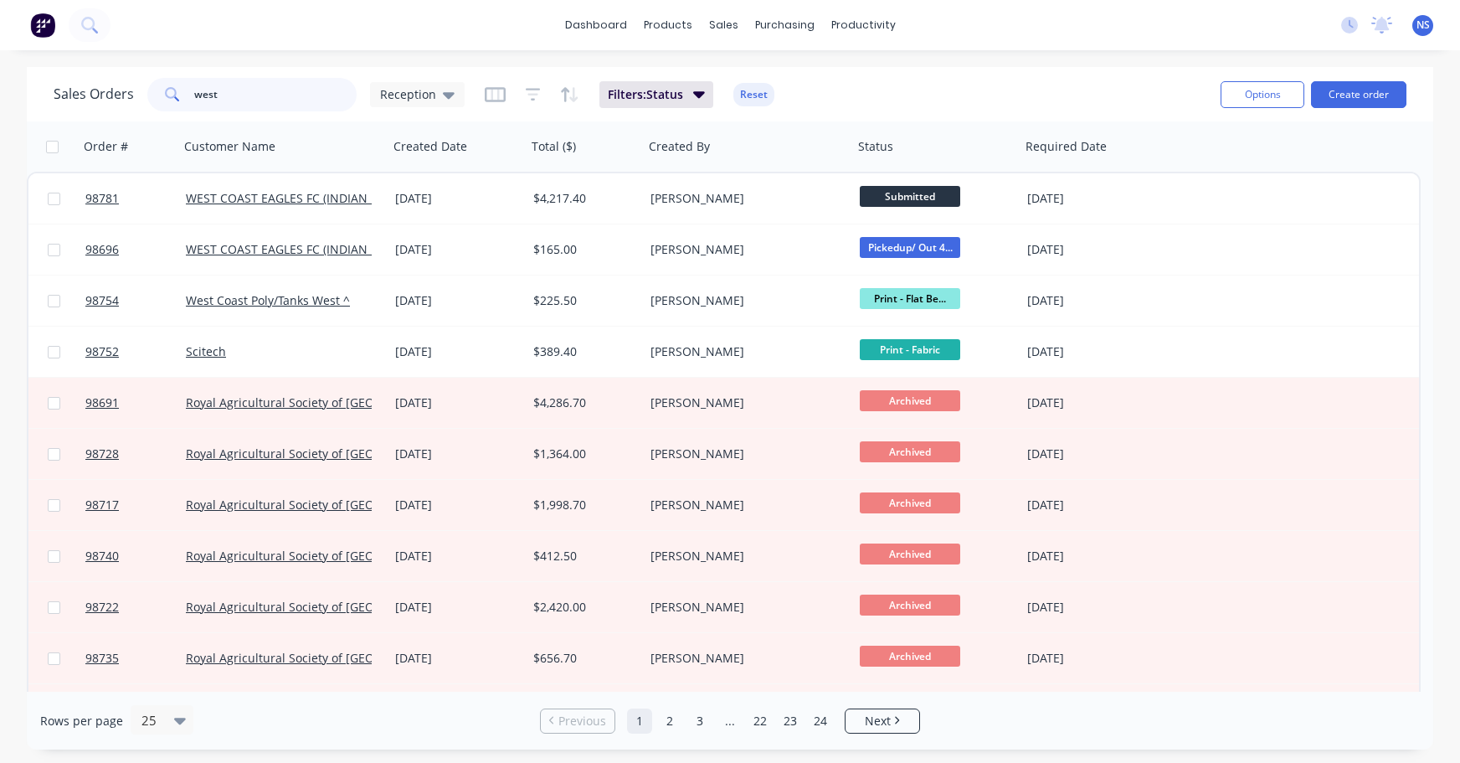
click at [237, 85] on input "west" at bounding box center [275, 94] width 163 height 33
click at [242, 94] on input "west" at bounding box center [275, 94] width 163 height 33
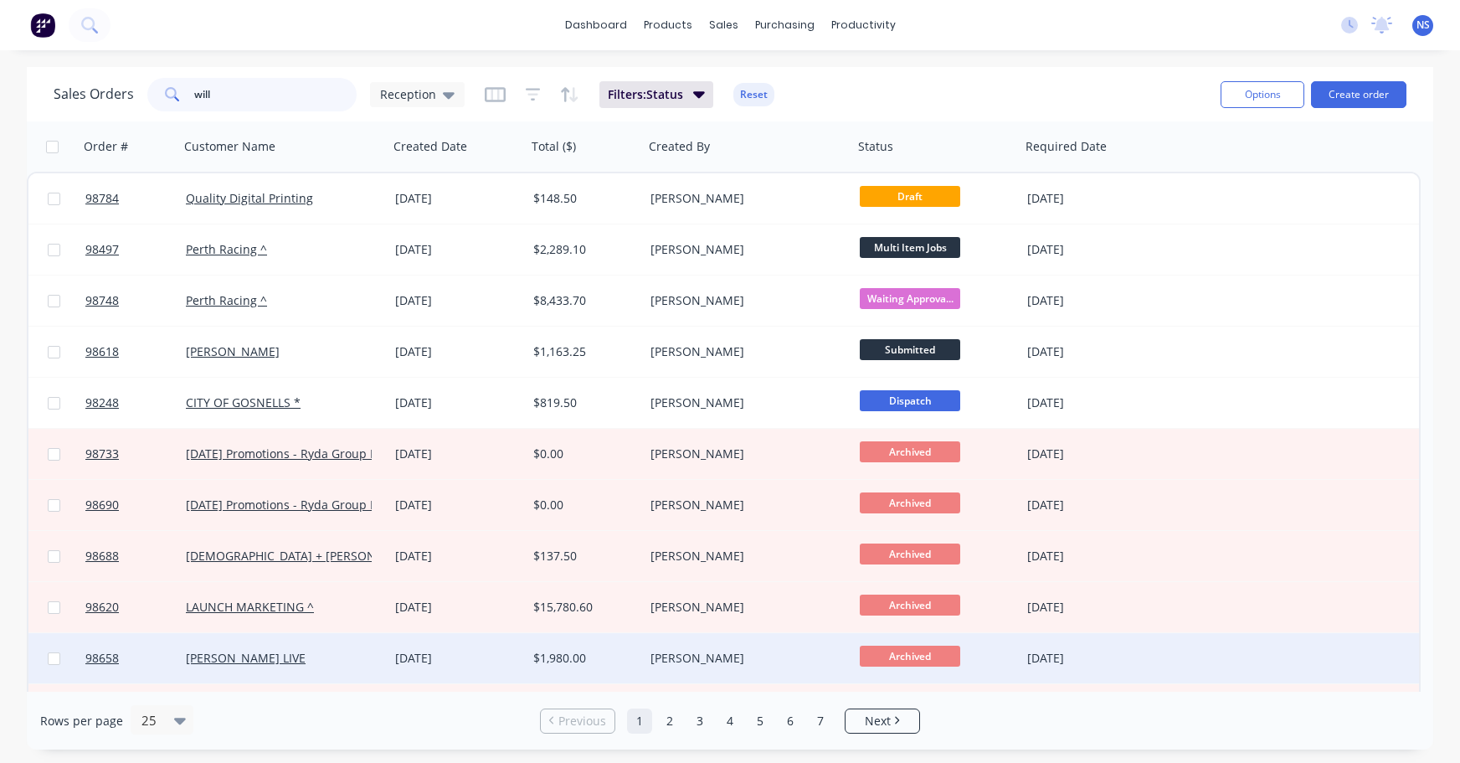
type input "will"
click at [336, 656] on div "[PERSON_NAME] LIVE" at bounding box center [279, 658] width 186 height 17
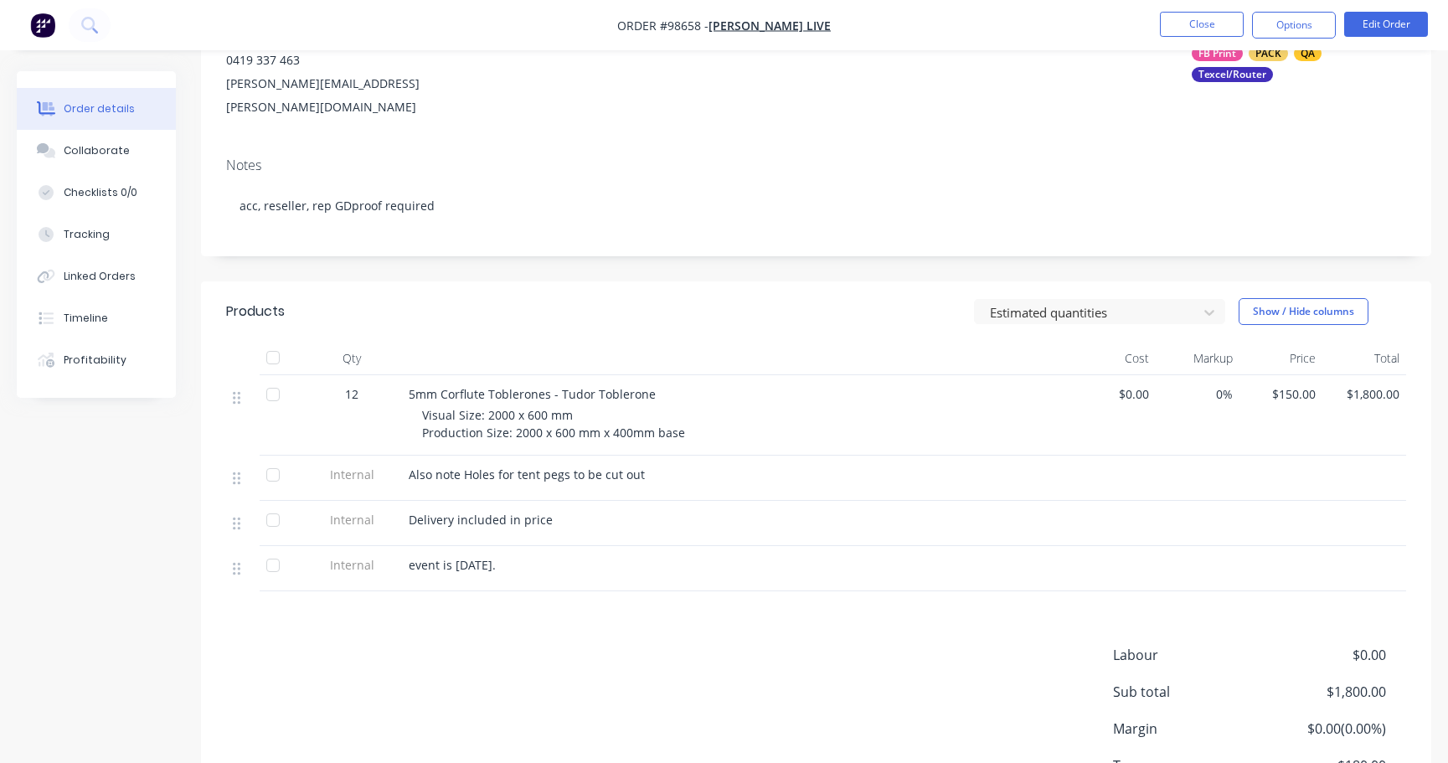
scroll to position [311, 0]
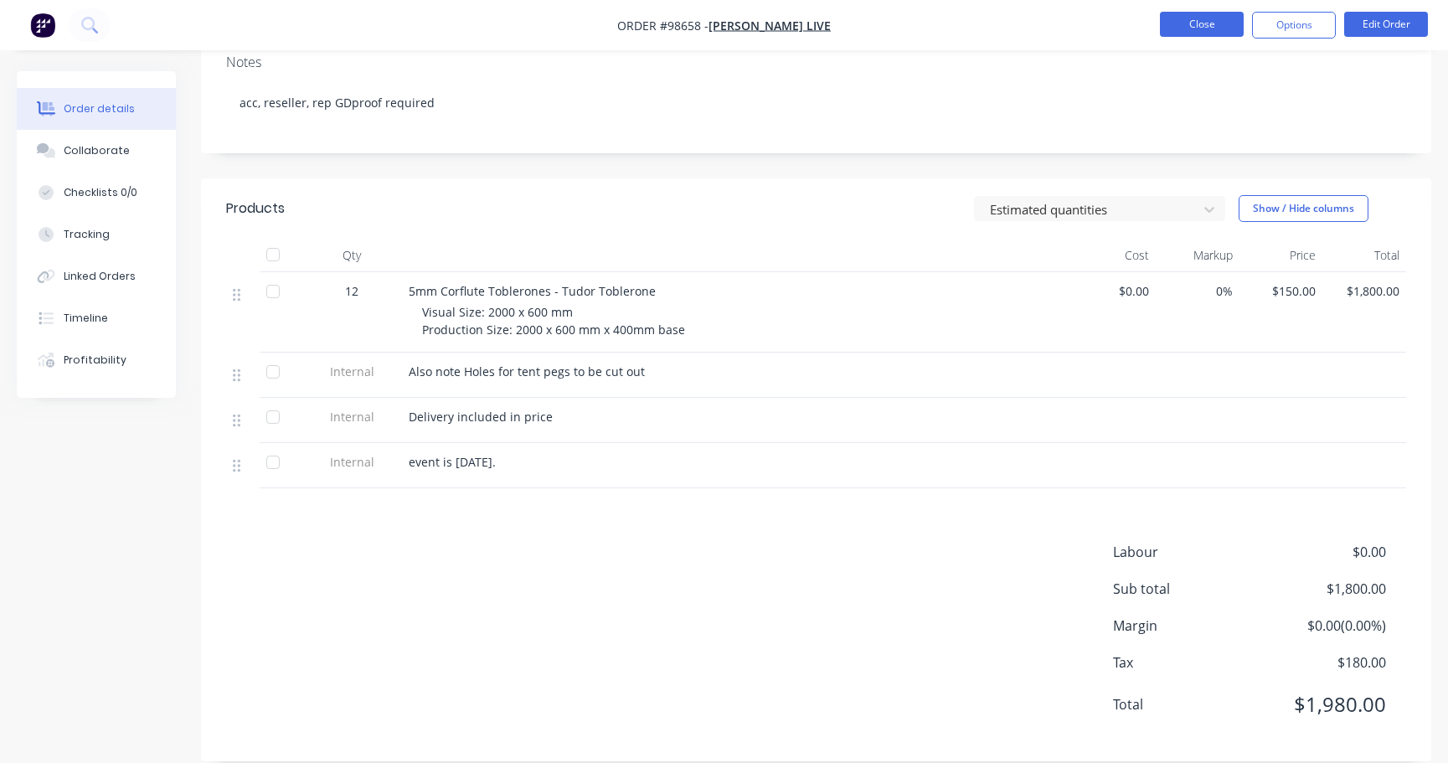
click at [1186, 25] on button "Close" at bounding box center [1202, 24] width 84 height 25
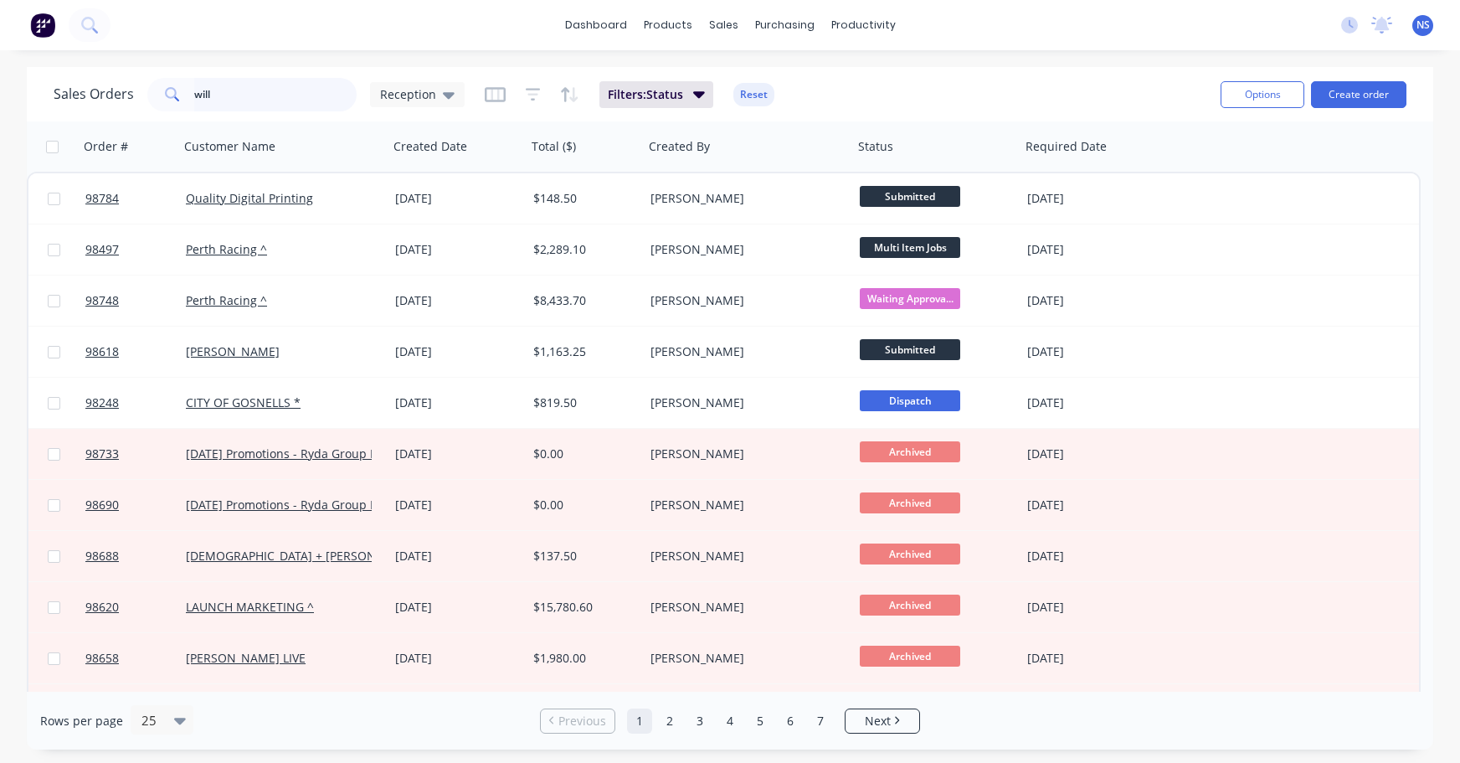
click at [271, 104] on input "will" at bounding box center [275, 94] width 163 height 33
type input "w"
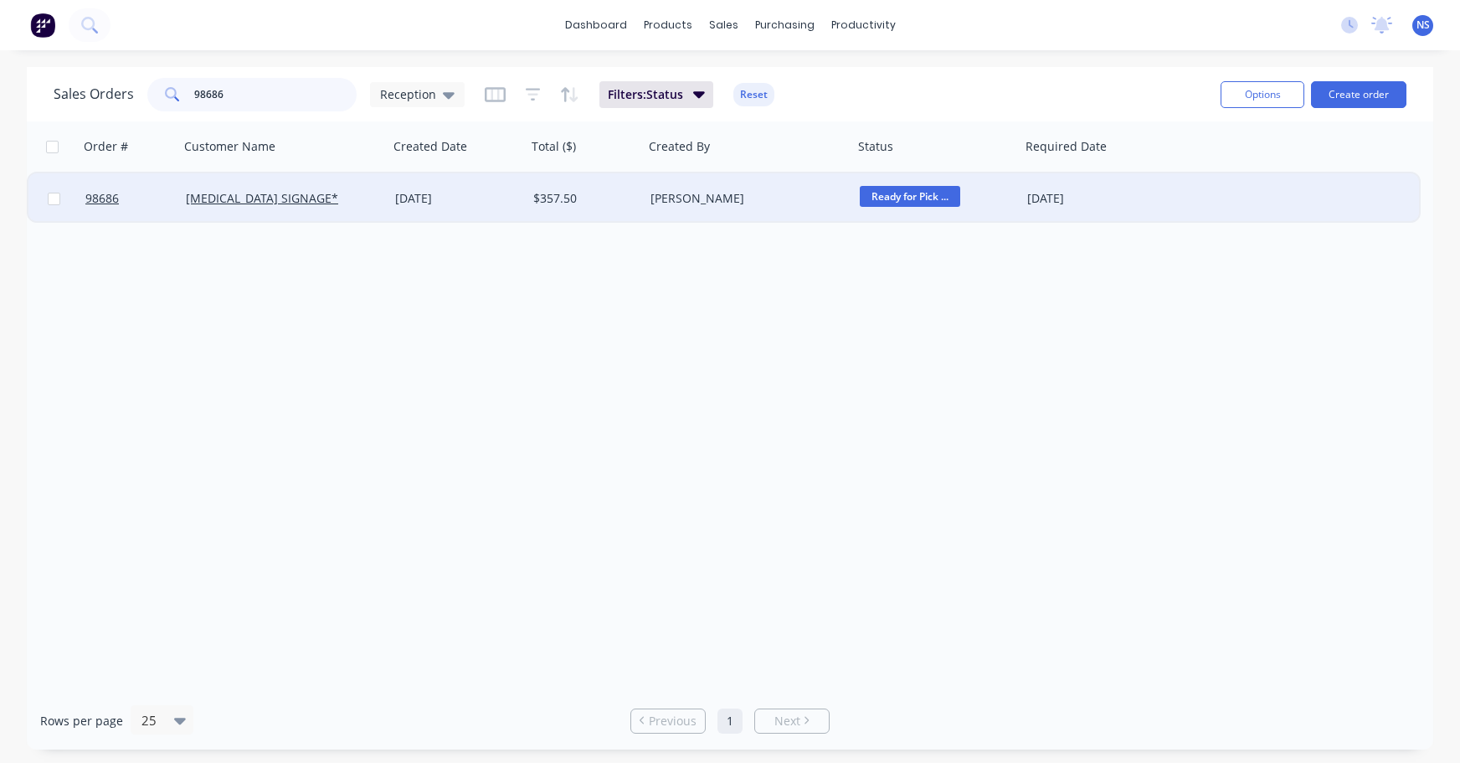
type input "98686"
click at [928, 190] on span "Ready for Pick ..." at bounding box center [910, 196] width 100 height 21
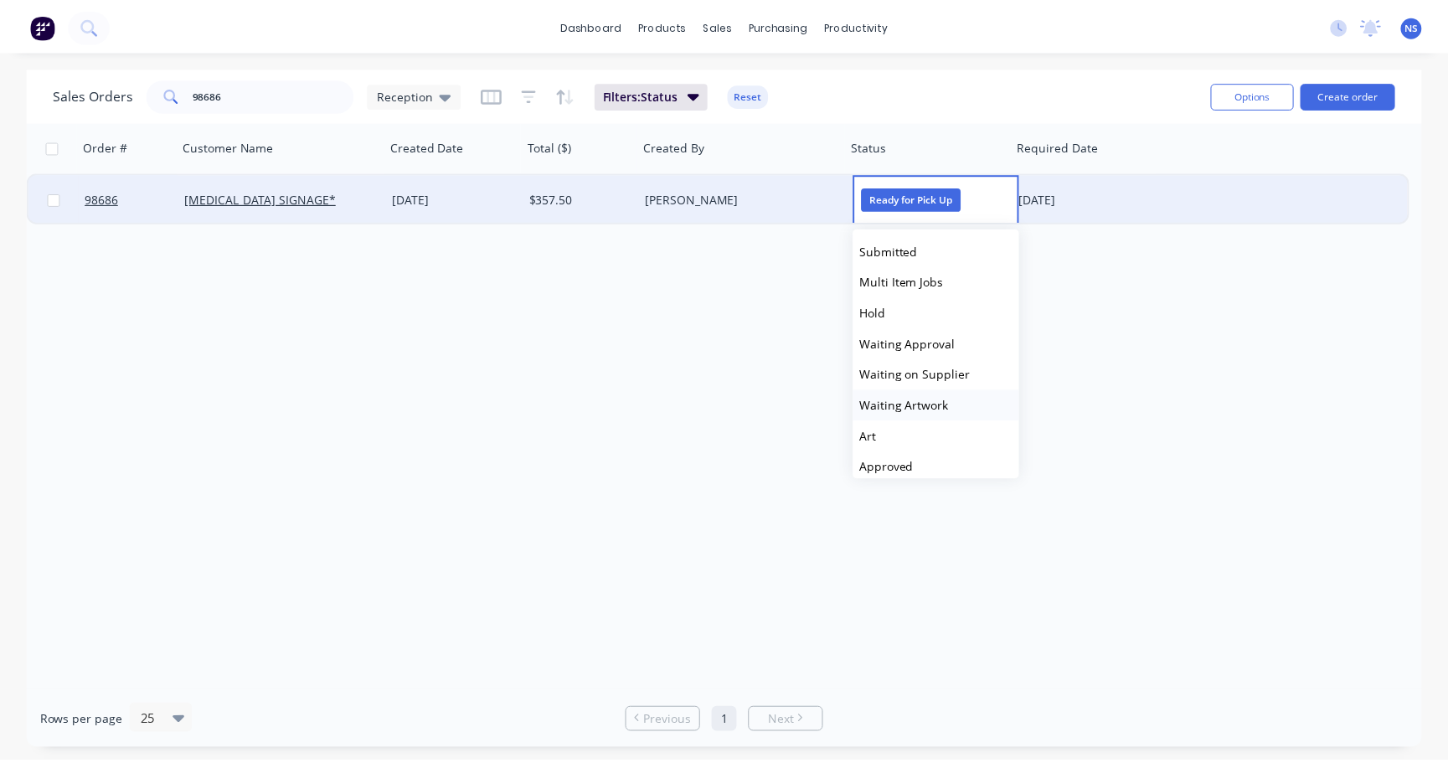
scroll to position [568, 0]
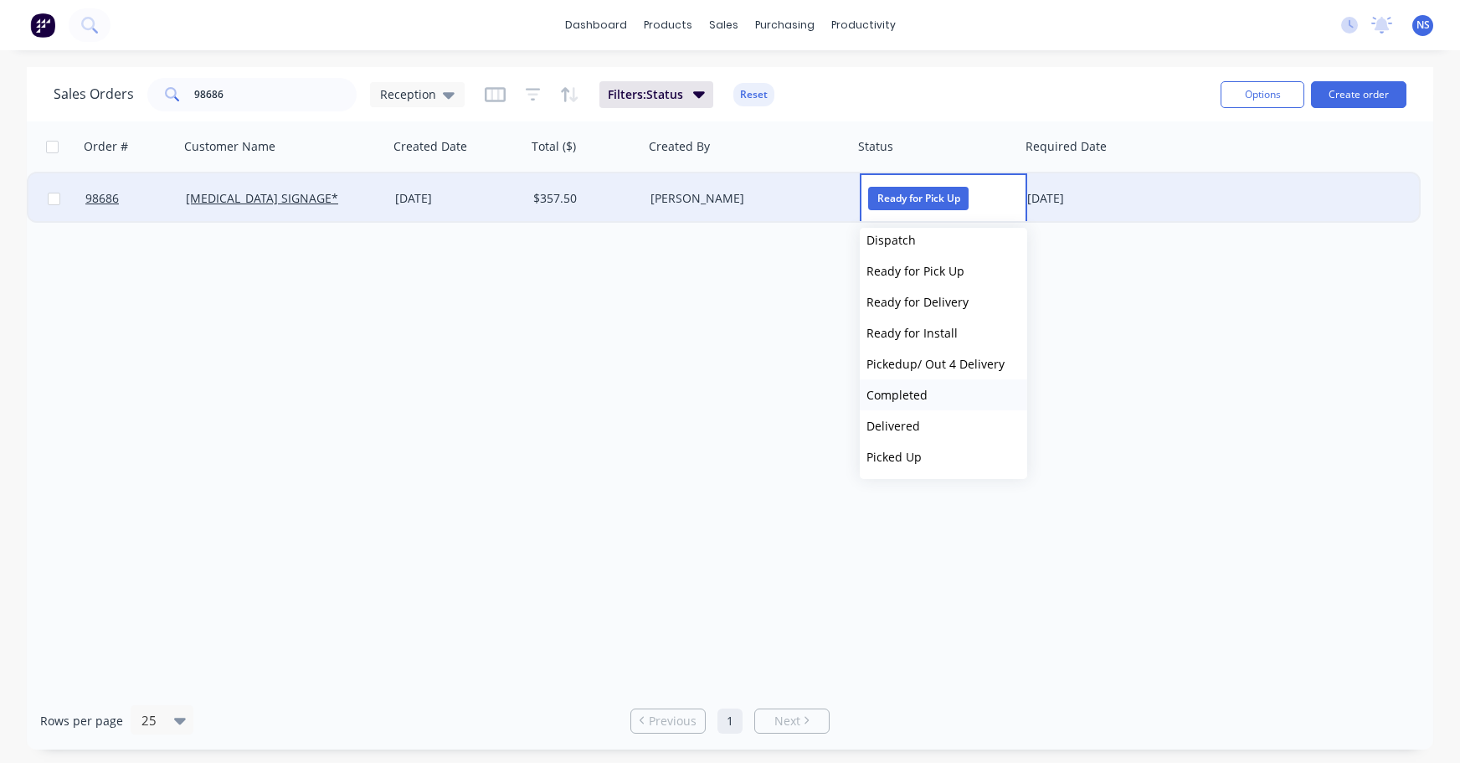
click at [954, 398] on button "Completed" at bounding box center [943, 394] width 167 height 31
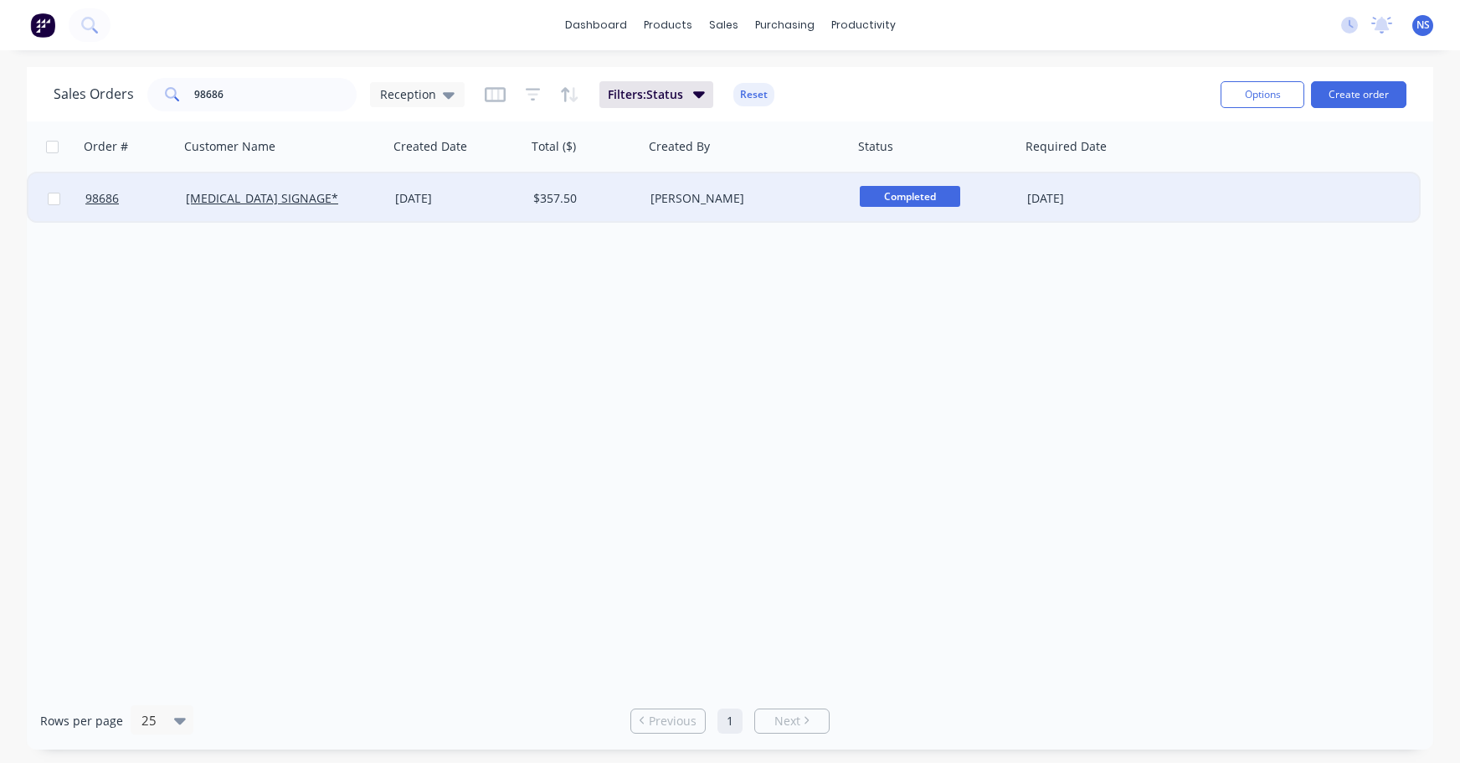
click at [764, 210] on div "[PERSON_NAME]" at bounding box center [748, 198] width 209 height 50
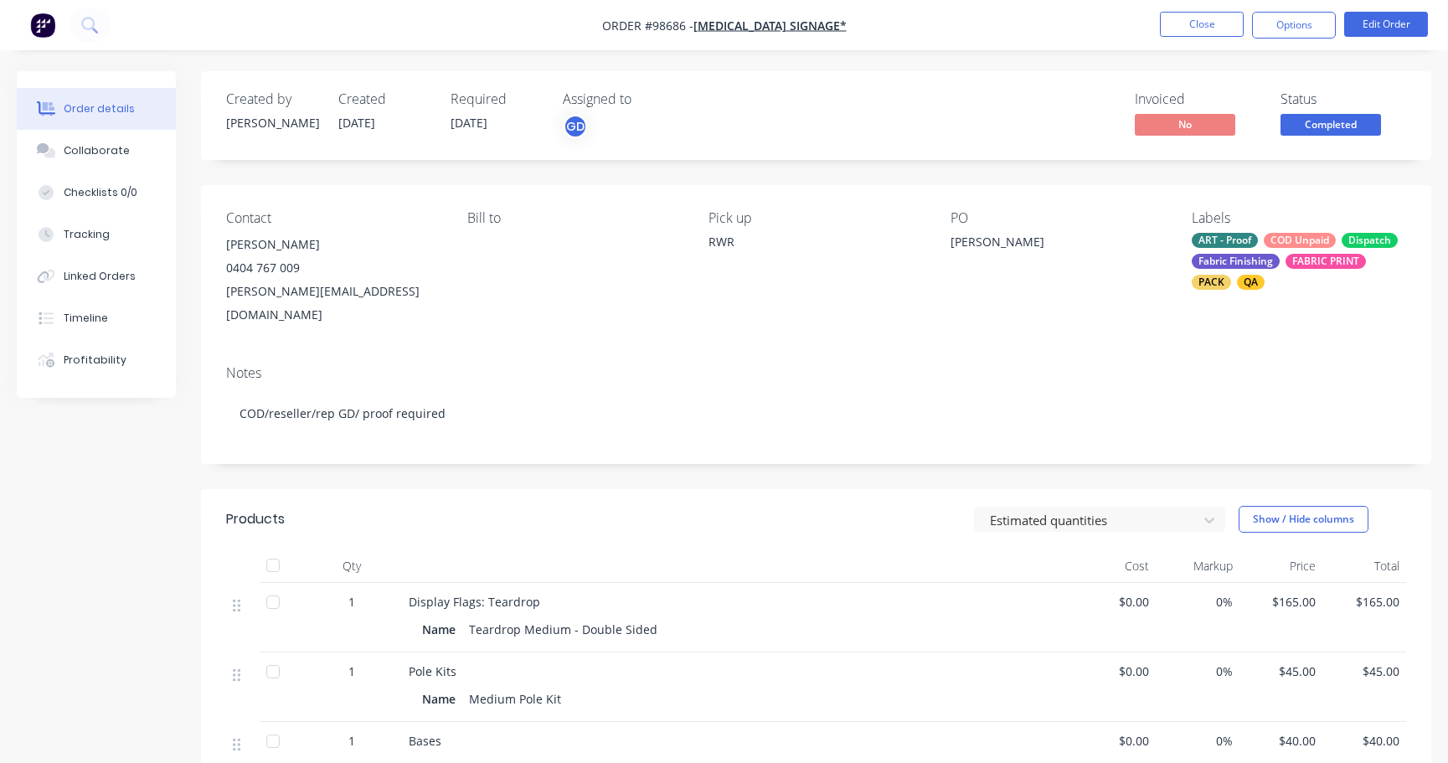
click at [1279, 254] on div "ART - Proof COD Unpaid Dispatch Fabric Finishing FABRIC PRINT PACK QA" at bounding box center [1298, 261] width 214 height 57
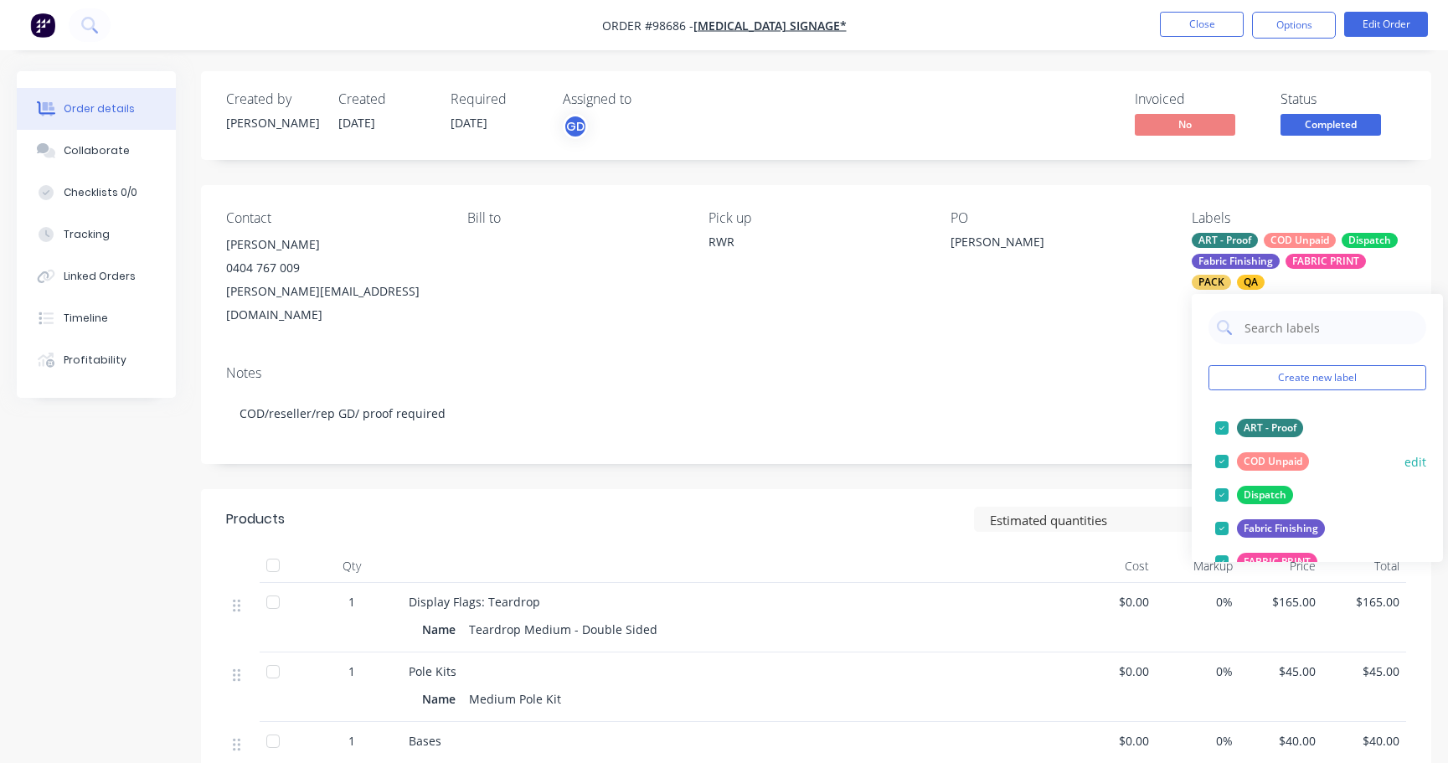
click at [1218, 460] on div at bounding box center [1221, 461] width 33 height 33
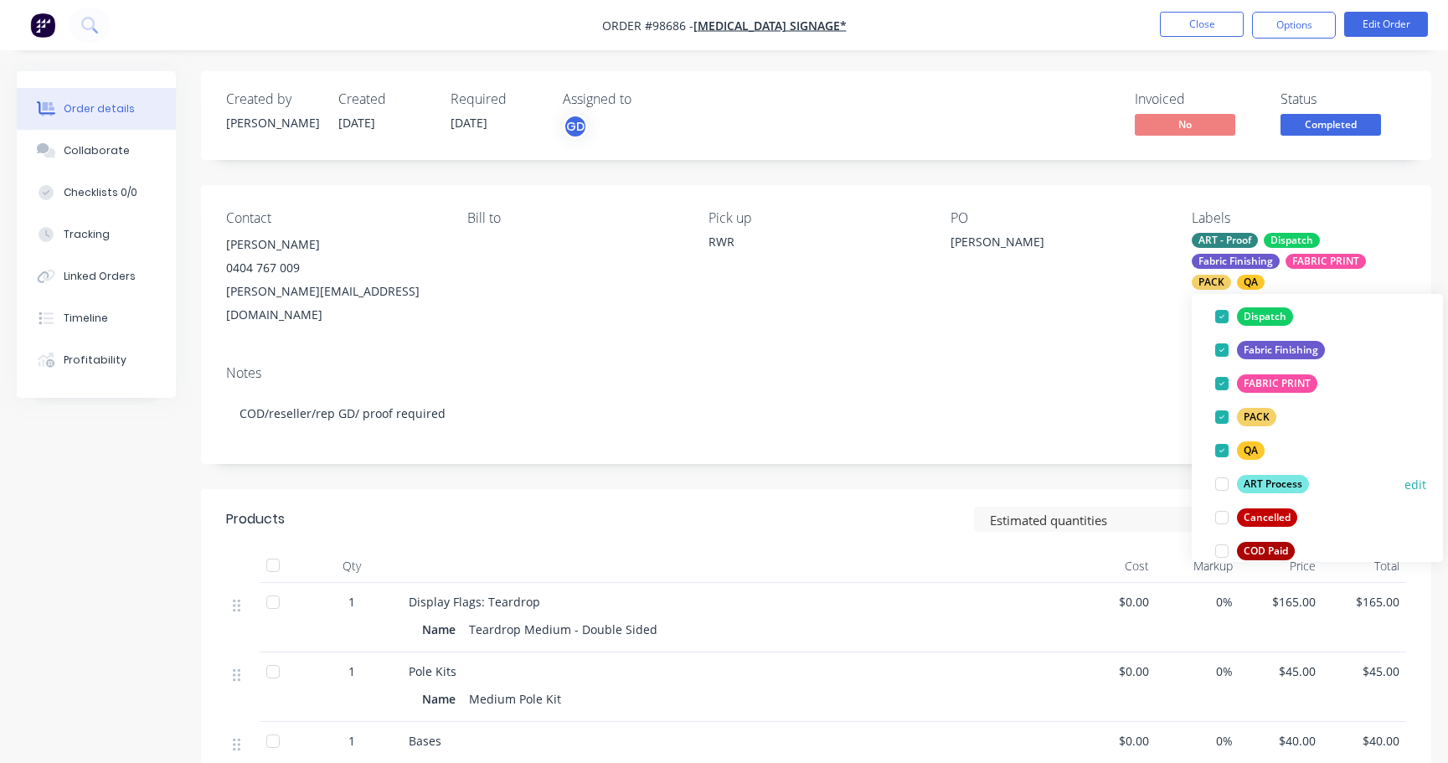
scroll to position [311, 0]
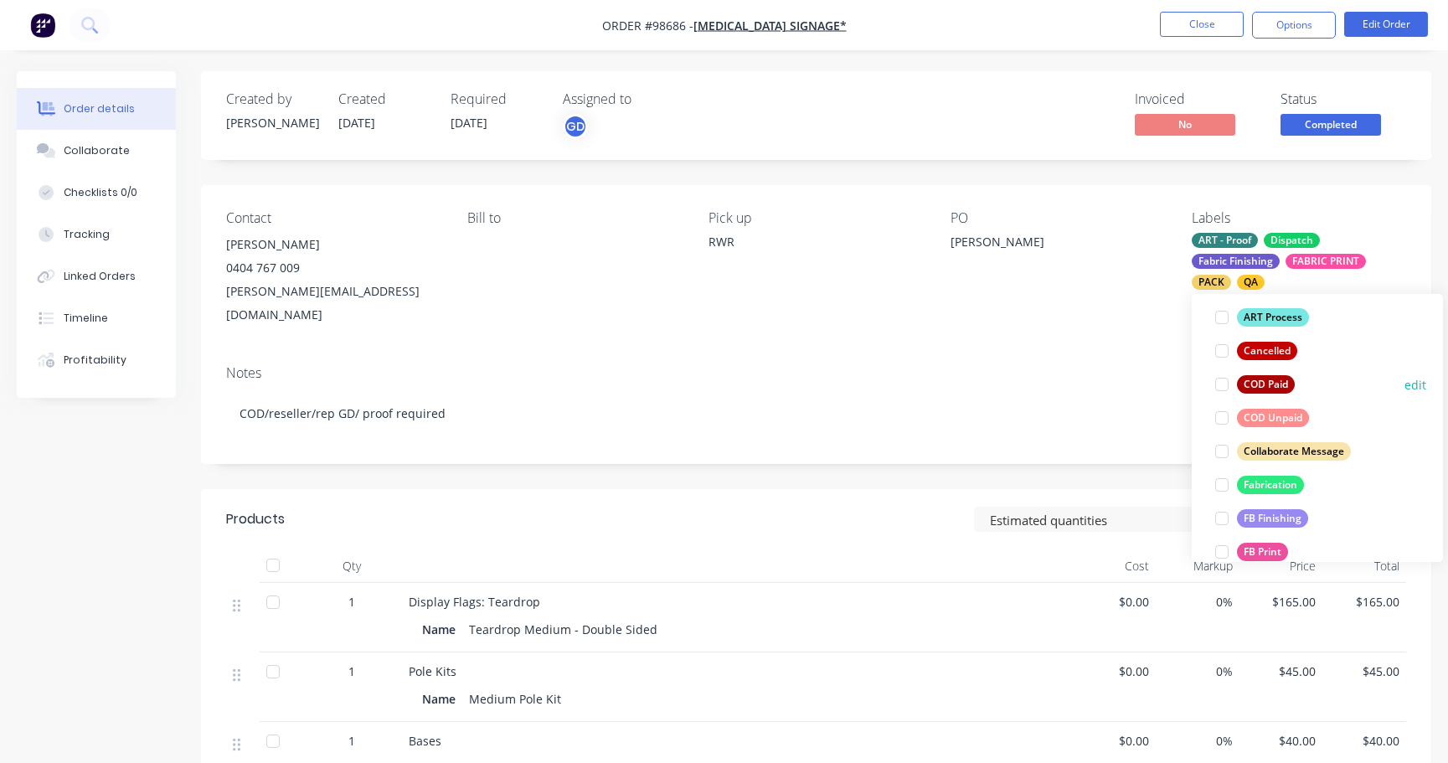
click at [1218, 384] on div at bounding box center [1221, 384] width 33 height 33
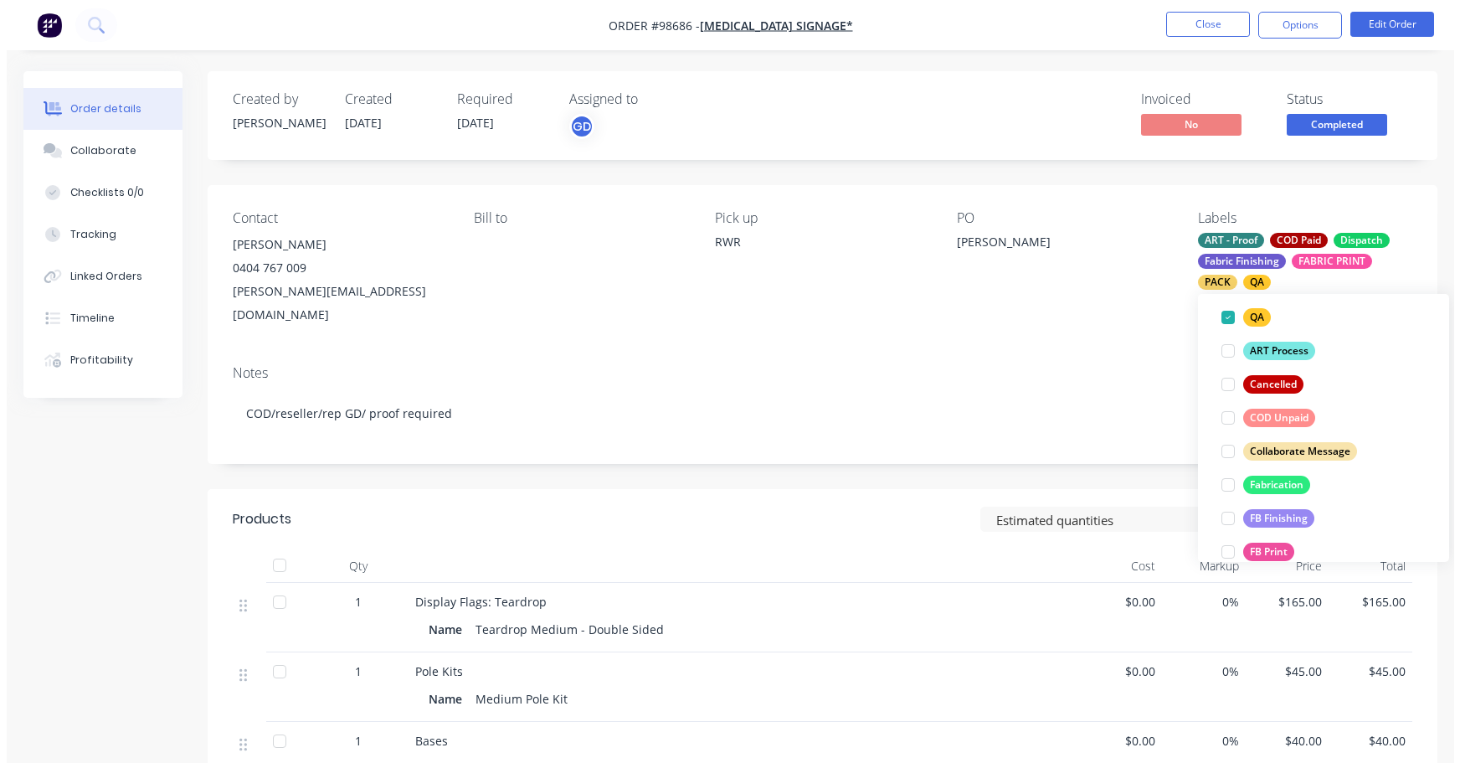
scroll to position [77, 0]
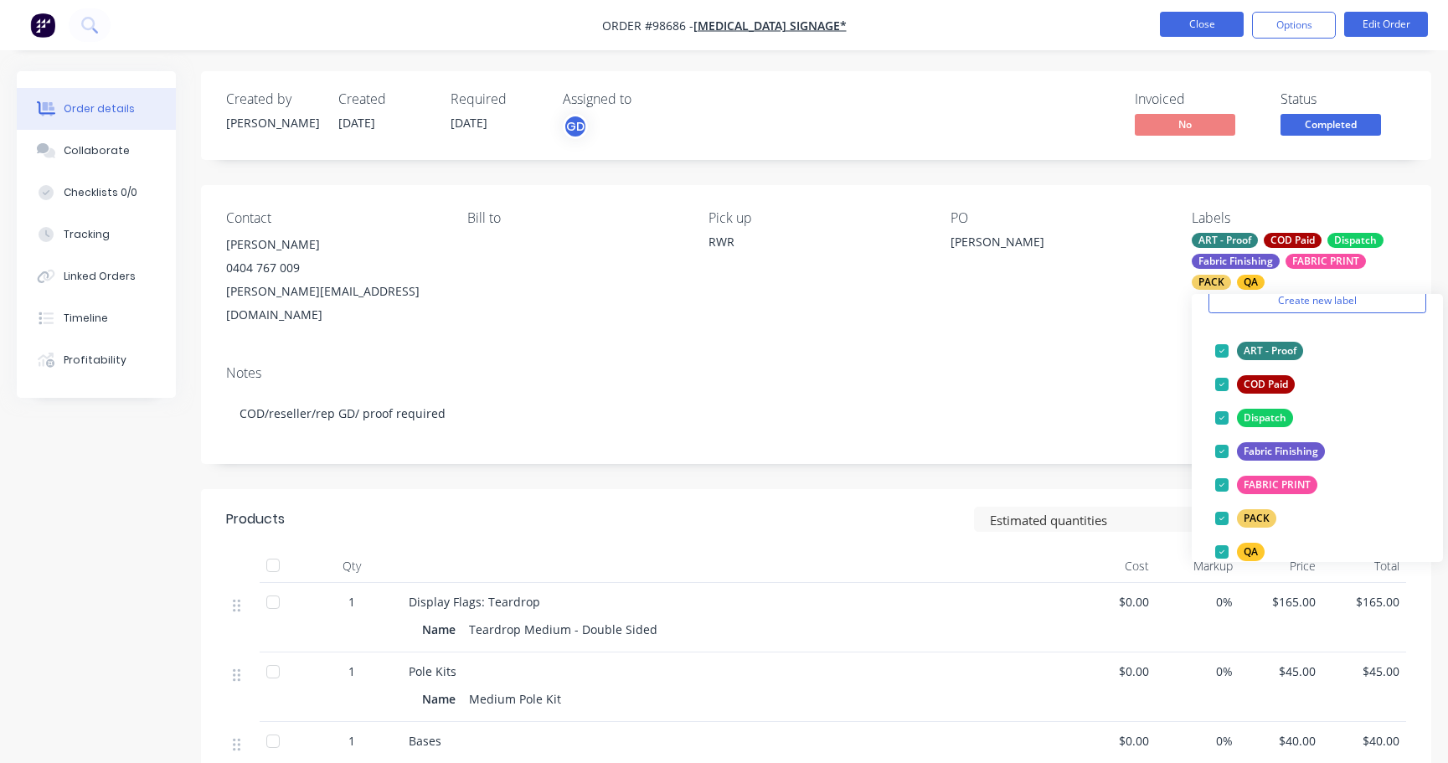
click at [1216, 28] on button "Close" at bounding box center [1202, 24] width 84 height 25
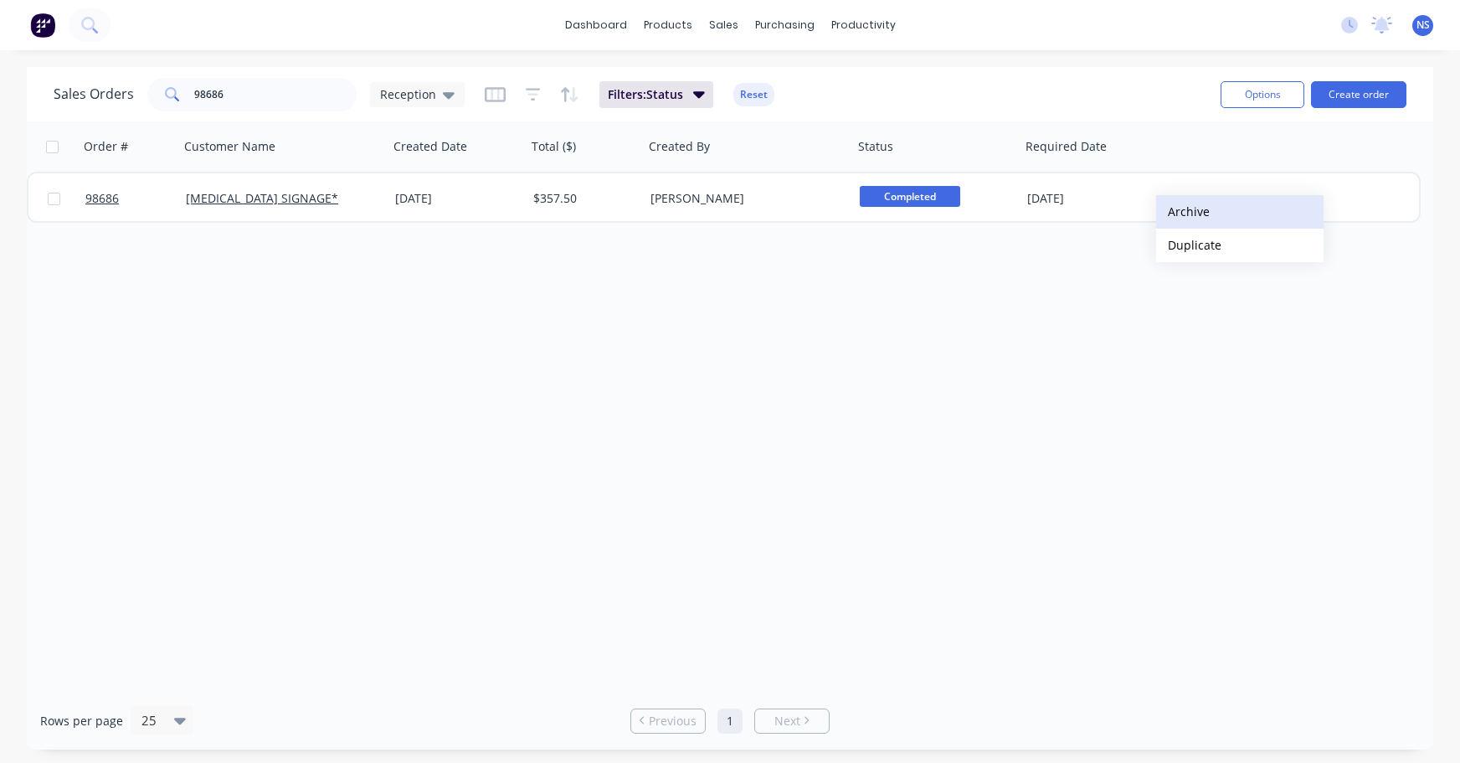
click at [1186, 210] on button "Archive" at bounding box center [1239, 211] width 167 height 33
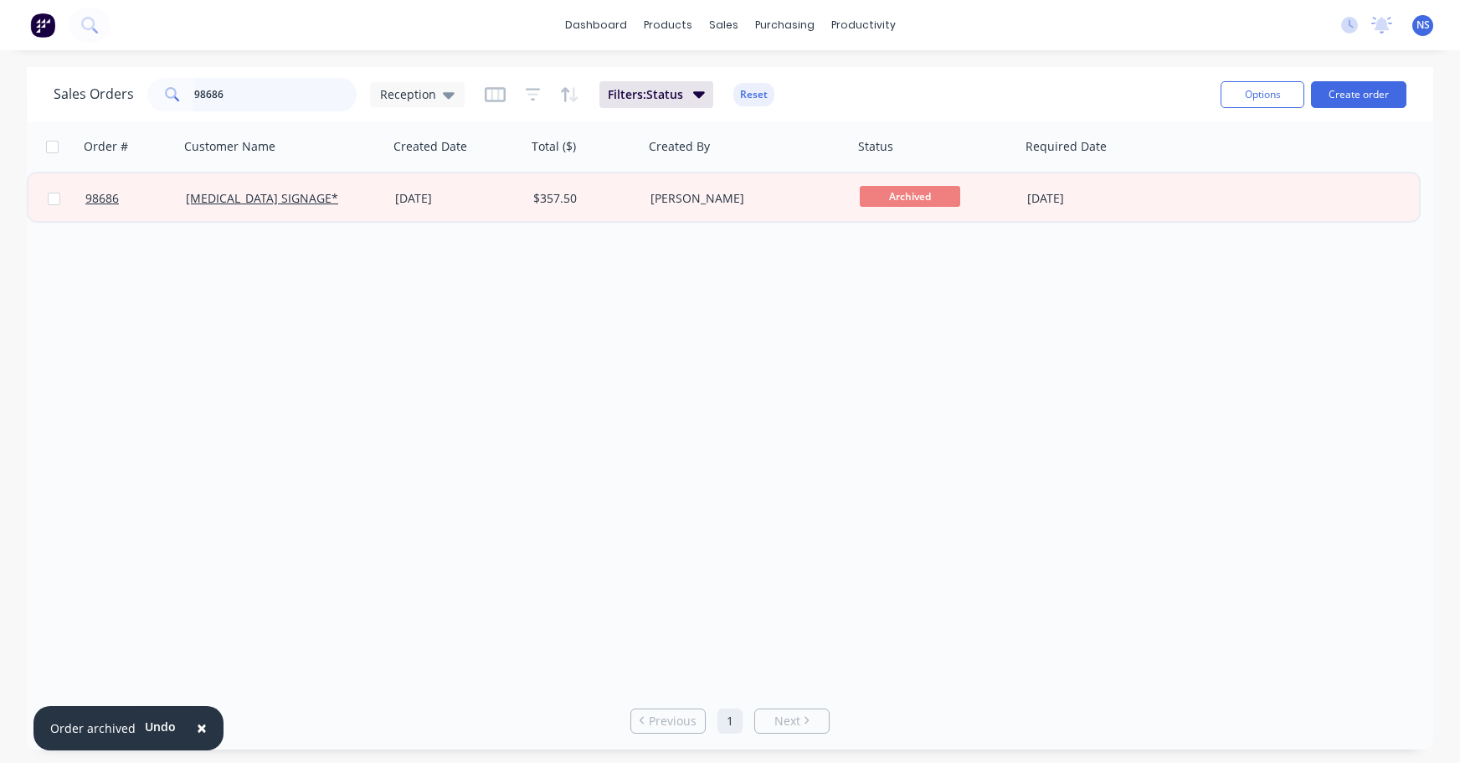
click at [311, 95] on input "98686" at bounding box center [275, 94] width 163 height 33
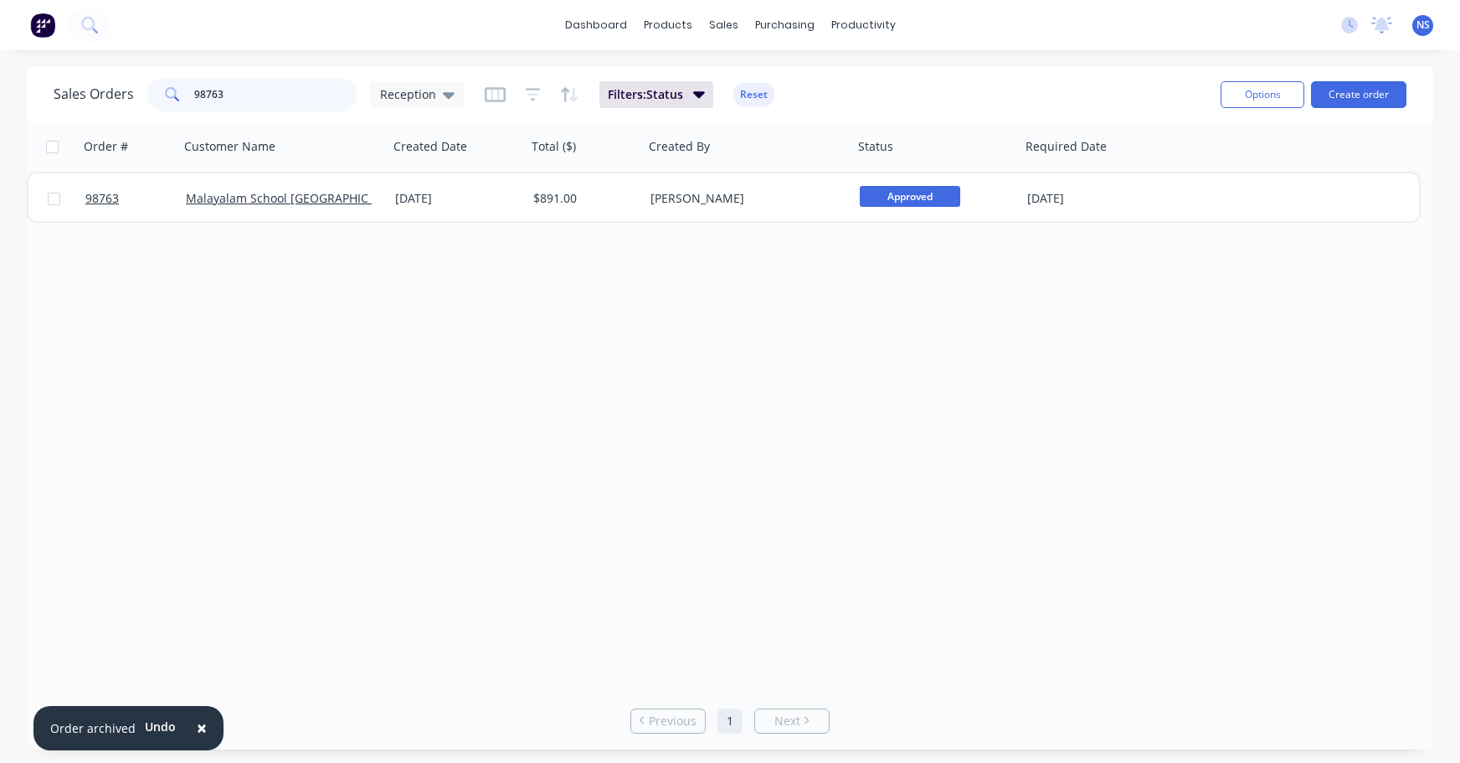
type input "98763"
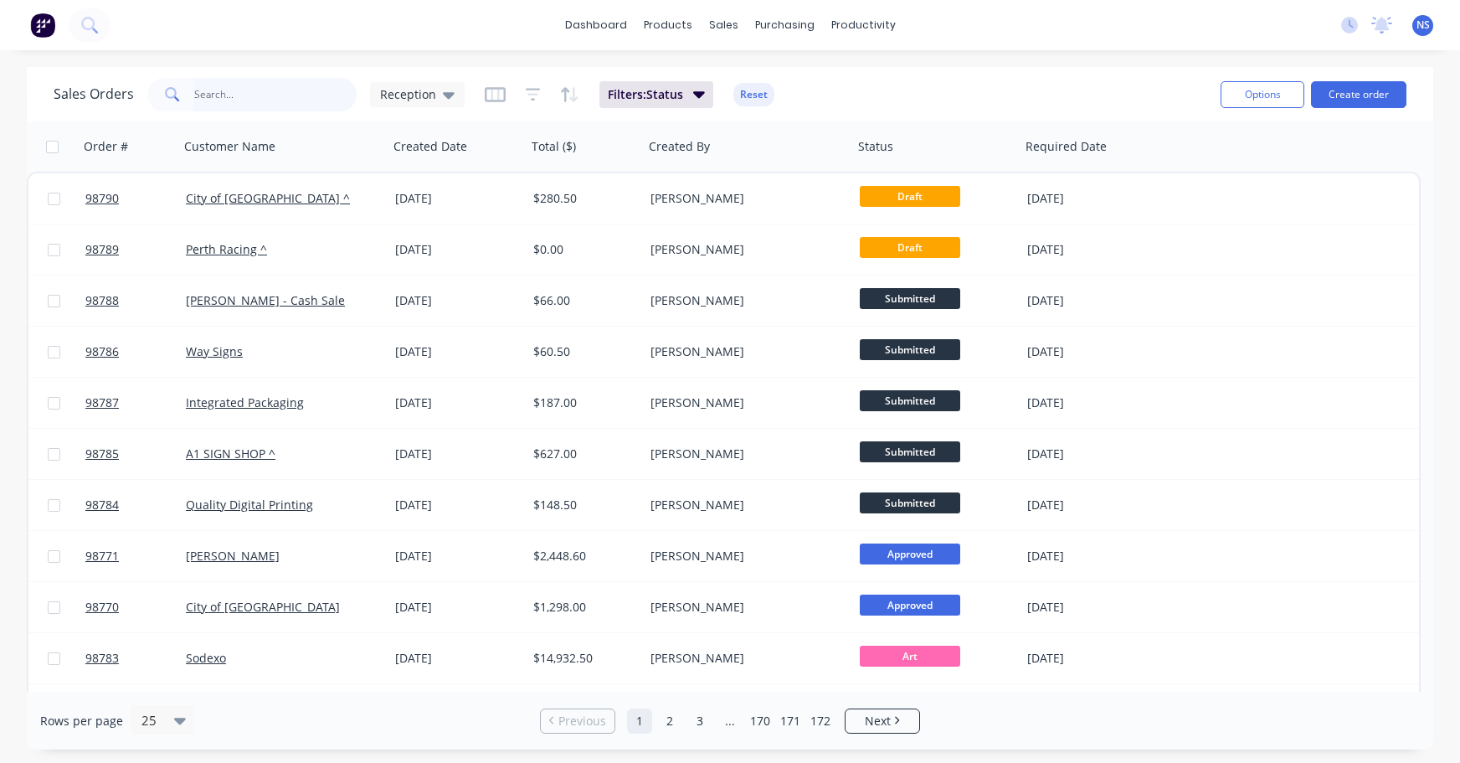
click at [254, 99] on input "text" at bounding box center [275, 94] width 163 height 33
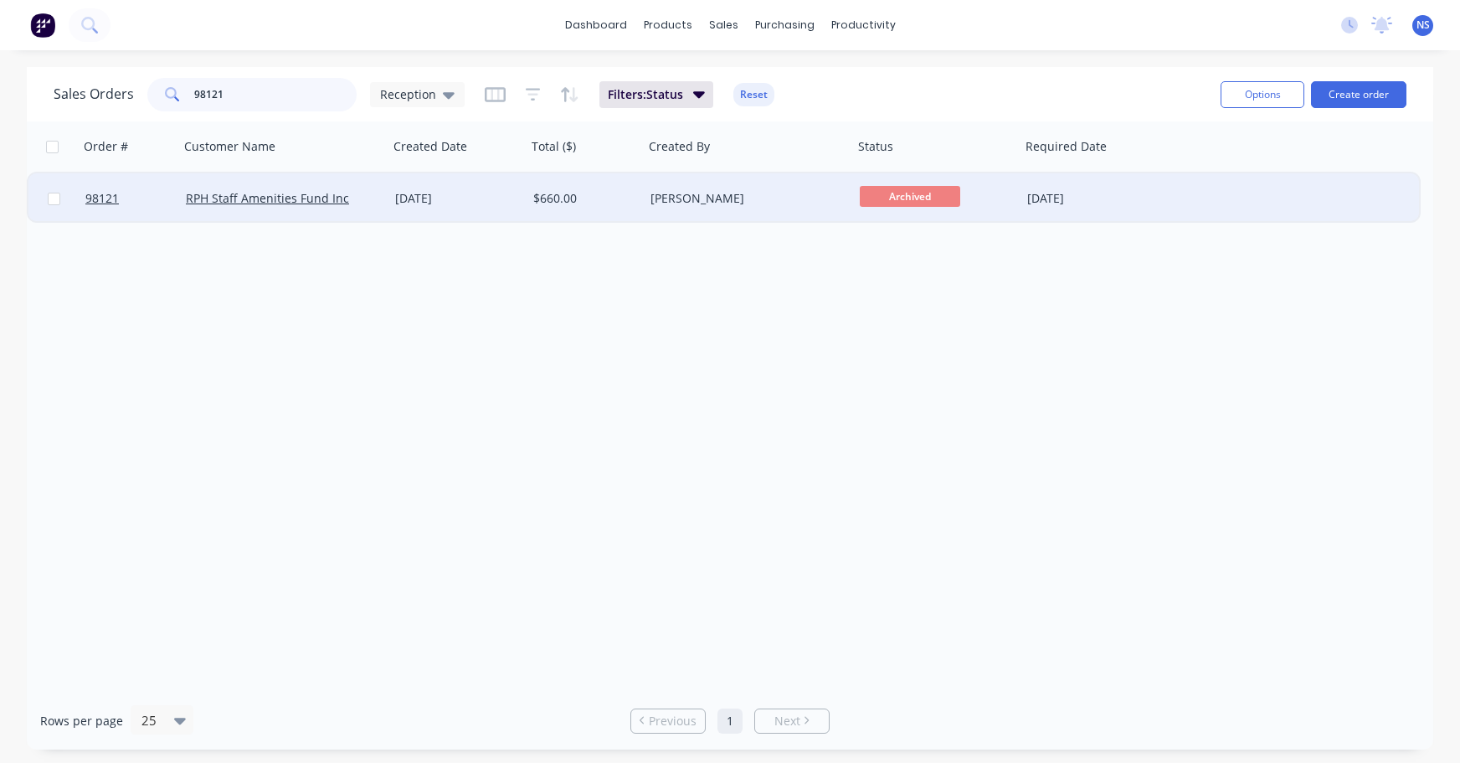
type input "98121"
click at [505, 194] on div "30 Jul 2025" at bounding box center [457, 198] width 125 height 17
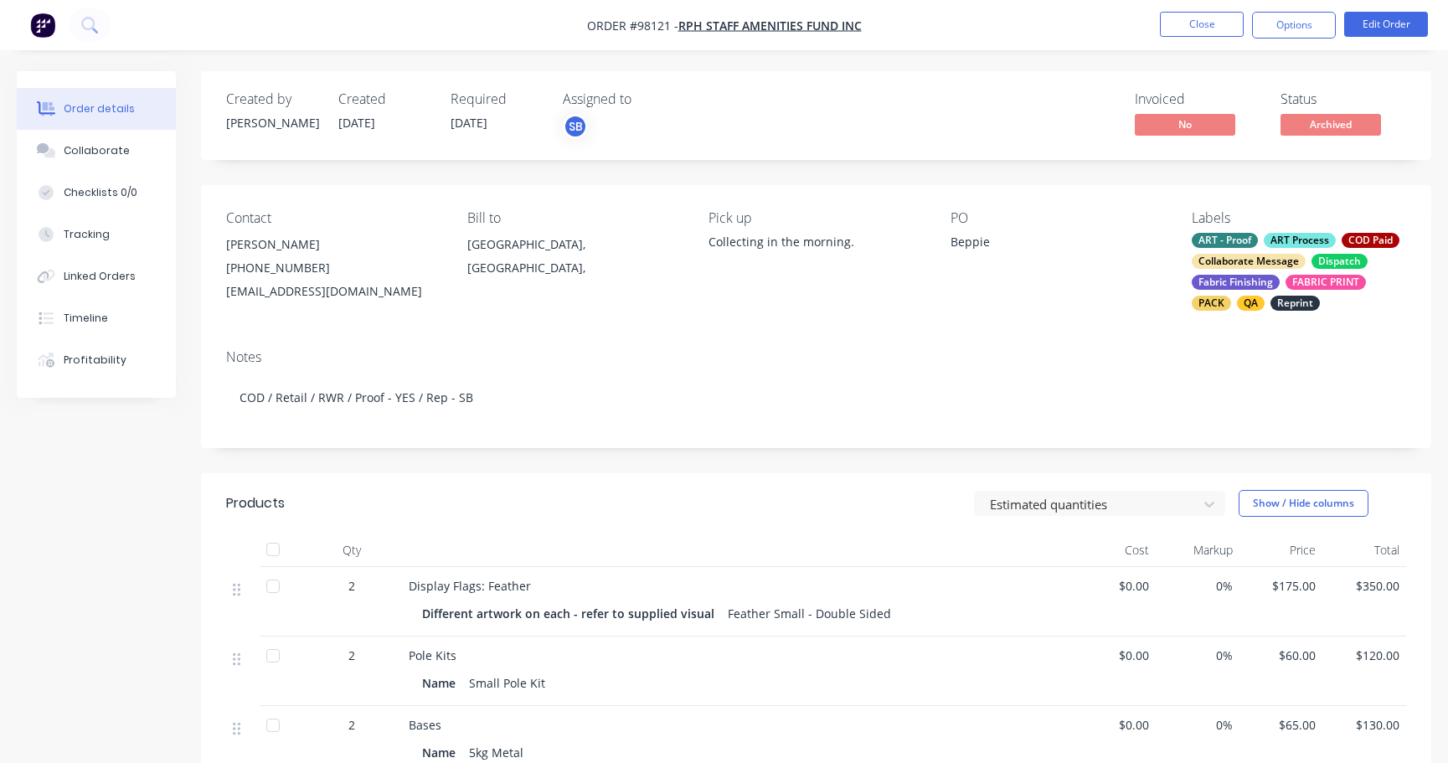
drag, startPoint x: 225, startPoint y: 291, endPoint x: 456, endPoint y: 295, distance: 231.1
click at [440, 293] on div "RPH.StaffAmenitiesAdmin@health.wa.gov.au" at bounding box center [333, 291] width 214 height 23
copy div "RPH.StaffAmenitiesAdmin@health.wa.gov.au"
